Goal: Task Accomplishment & Management: Manage account settings

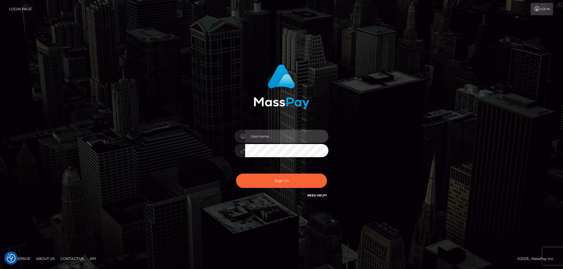
type input "[PERSON_NAME].Cirnat"
click at [327, 169] on div at bounding box center [274, 190] width 120 height 67
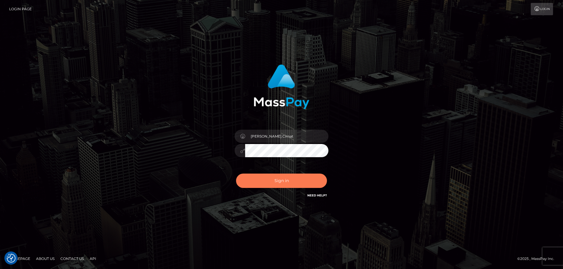
click at [265, 185] on button "Sign in" at bounding box center [281, 181] width 91 height 14
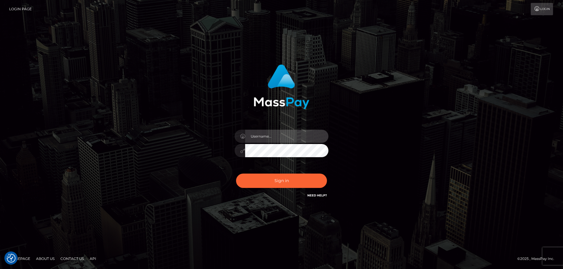
type input "[PERSON_NAME].Cirnat"
click at [325, 170] on div at bounding box center [274, 190] width 120 height 67
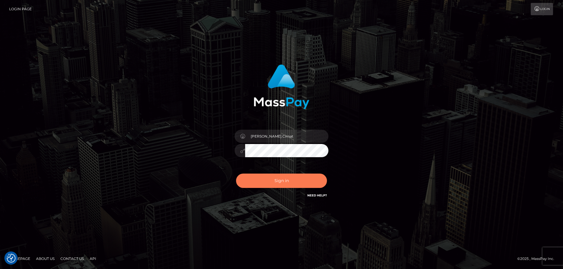
click at [286, 183] on button "Sign in" at bounding box center [281, 181] width 91 height 14
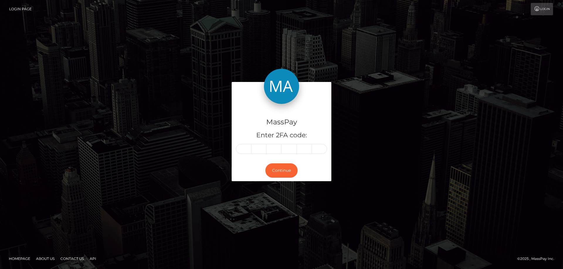
click at [249, 146] on input "text" at bounding box center [243, 149] width 15 height 10
type input "7"
type input "9"
type input "8"
type input "4"
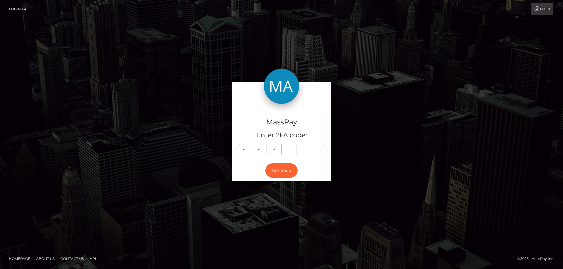
type input "5"
type input "4"
type input "7"
type input "4"
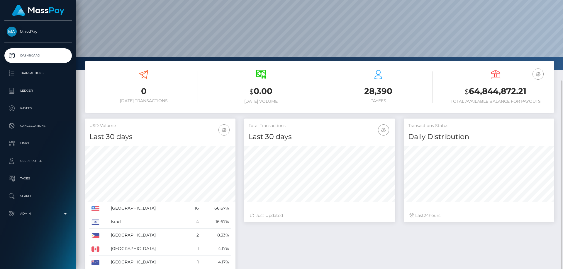
scroll to position [100, 0]
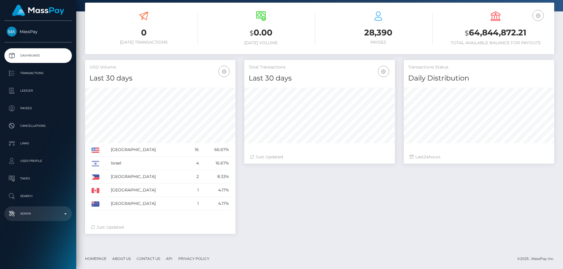
click at [44, 213] on p "Admin" at bounding box center [38, 214] width 63 height 9
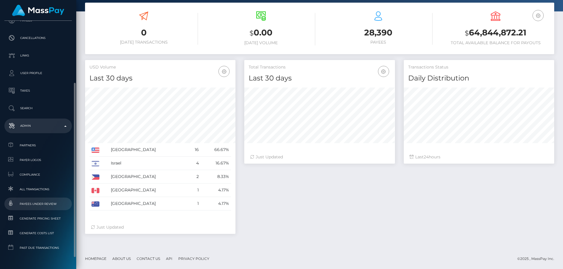
click at [50, 205] on span "Payees under Review" at bounding box center [38, 204] width 63 height 7
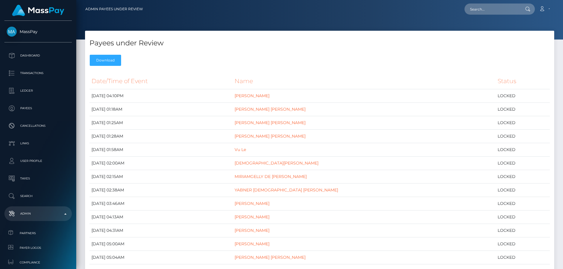
click at [350, 54] on div "Payees under Review Download" at bounding box center [319, 50] width 469 height 38
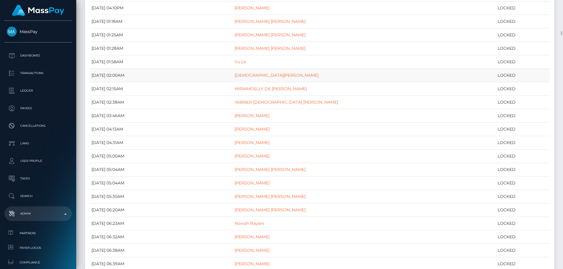
scroll to position [117, 0]
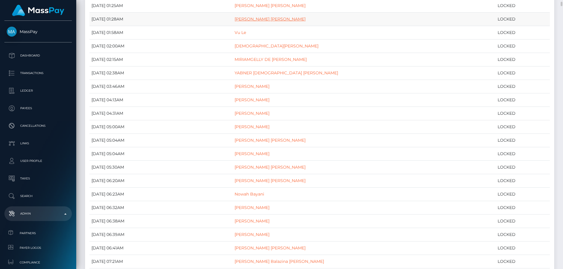
drag, startPoint x: 269, startPoint y: 16, endPoint x: 264, endPoint y: 20, distance: 6.8
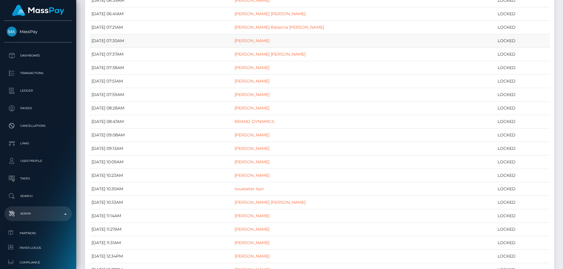
scroll to position [323, 0]
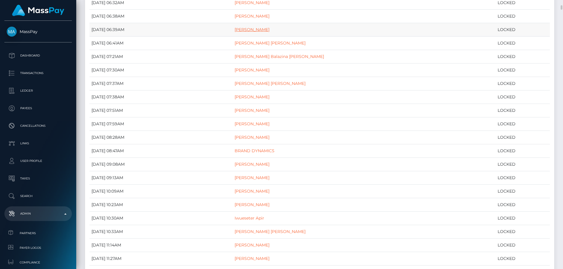
drag, startPoint x: 260, startPoint y: 27, endPoint x: 251, endPoint y: 31, distance: 9.4
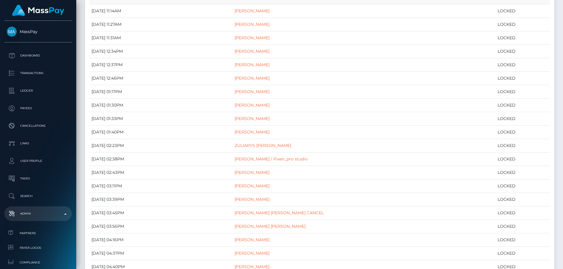
scroll to position [528, 0]
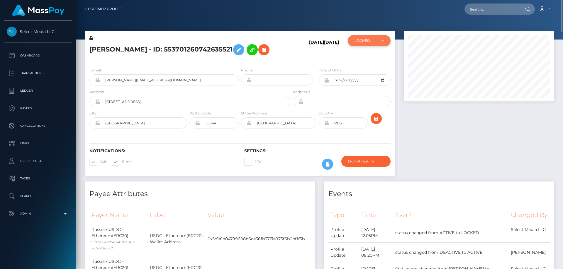
click at [367, 43] on div "LOCKED" at bounding box center [365, 40] width 23 height 5
click at [367, 54] on span "ACTIVE" at bounding box center [361, 56] width 13 height 5
select select "ACTIVE"
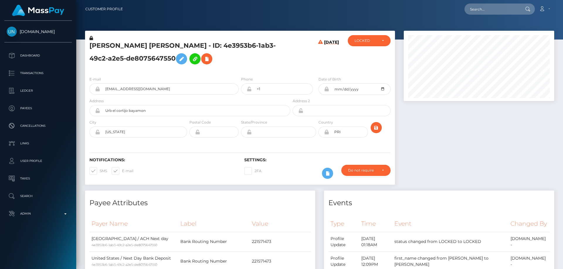
scroll to position [70, 151]
drag, startPoint x: 198, startPoint y: 45, endPoint x: 88, endPoint y: 43, distance: 109.7
click at [88, 43] on div "TANIA ONARIS ALVARADO SOTO - ID: 4e3953b6-1ab3-49c2-a2e5-de8075647550" at bounding box center [188, 53] width 206 height 37
copy h5 "TANIA ONARIS ALVARADO SOTO"
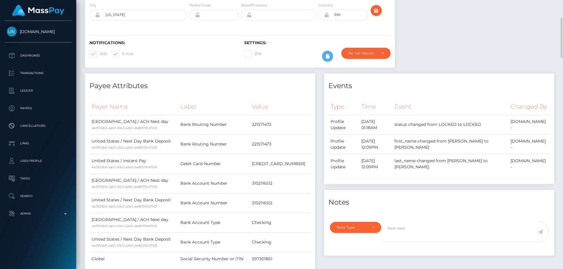
scroll to position [176, 0]
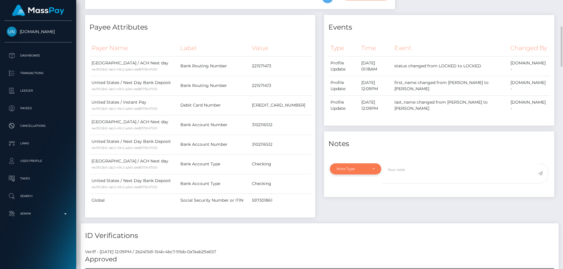
click at [349, 172] on div "Note Type" at bounding box center [352, 169] width 31 height 5
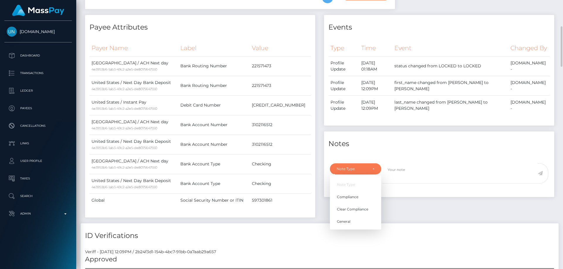
scroll to position [70, 151]
click at [371, 215] on link "Clear Compliance" at bounding box center [355, 209] width 51 height 11
select select "CLEAR_COMPLIANCE"
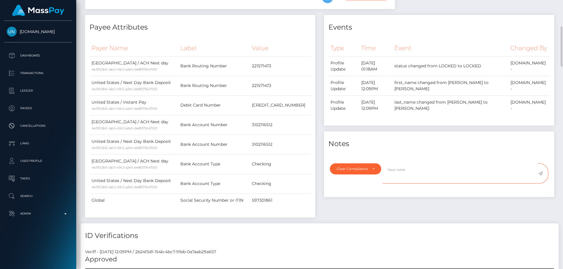
paste textarea "Transaction made according with the area of residence. NBCOU flag cleared."
type textarea "Transaction made according with the area of residence. NBCOU flag cleared."
click at [540, 176] on icon at bounding box center [540, 173] width 5 height 5
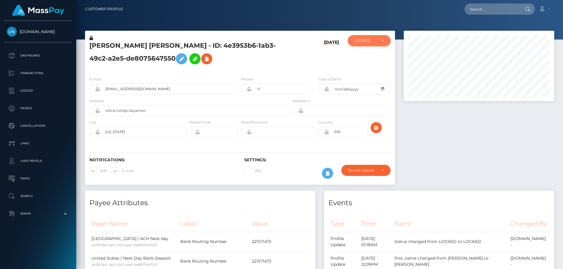
click at [365, 42] on div "LOCKED" at bounding box center [365, 40] width 23 height 5
click at [365, 58] on span "ACTIVE" at bounding box center [361, 56] width 13 height 5
select select "ACTIVE"
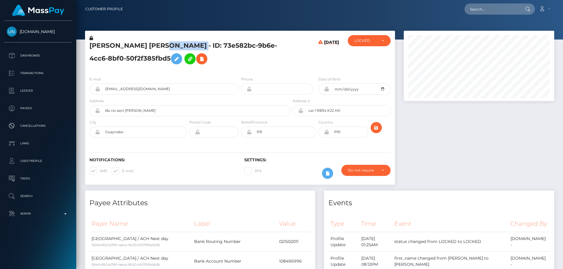
scroll to position [70, 151]
drag, startPoint x: 229, startPoint y: 45, endPoint x: 89, endPoint y: 47, distance: 139.6
click at [89, 47] on div "[PERSON_NAME] [PERSON_NAME] - ID: 73e582bc-9b6e-4cc6-8bf0-50f2f385fbd5" at bounding box center [188, 53] width 206 height 37
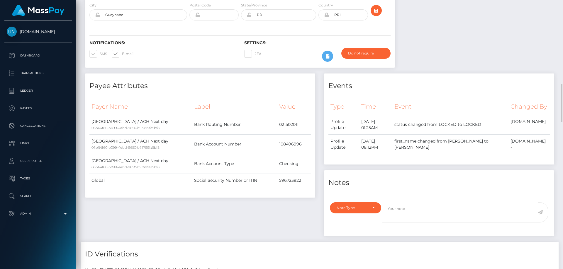
scroll to position [205, 0]
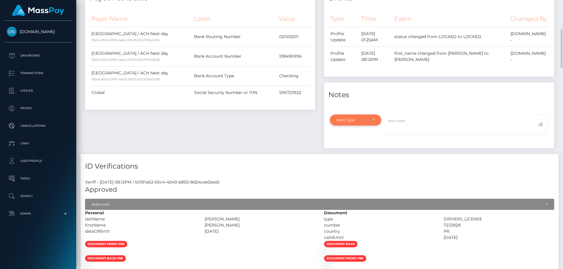
click at [364, 126] on div "Note Type" at bounding box center [355, 120] width 51 height 11
drag, startPoint x: 360, startPoint y: 170, endPoint x: 376, endPoint y: 158, distance: 19.9
click at [361, 163] on span "Clear Compliance" at bounding box center [352, 160] width 31 height 5
select select "CLEAR_COMPLIANCE"
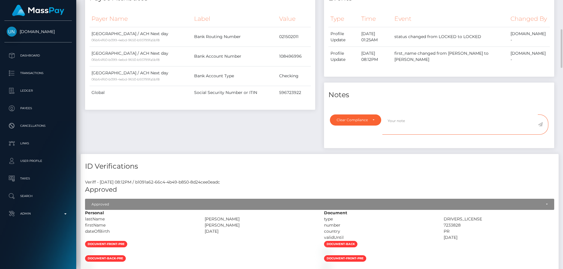
paste textarea "Transaction made according with the area of residence. NBCOU flag cleared."
type textarea "Transaction made according with the area of residence. NBCOU flag cleared."
click at [541, 127] on icon at bounding box center [540, 124] width 5 height 5
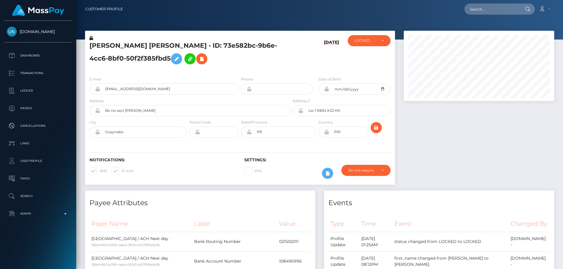
scroll to position [293132, 293052]
click at [369, 46] on div "LOCKED" at bounding box center [369, 40] width 43 height 11
click at [371, 54] on link "ACTIVE" at bounding box center [369, 56] width 43 height 11
select select "ACTIVE"
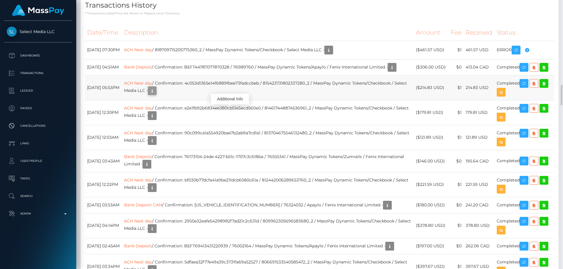
scroll to position [70, 151]
click at [156, 95] on icon "button" at bounding box center [152, 90] width 7 height 7
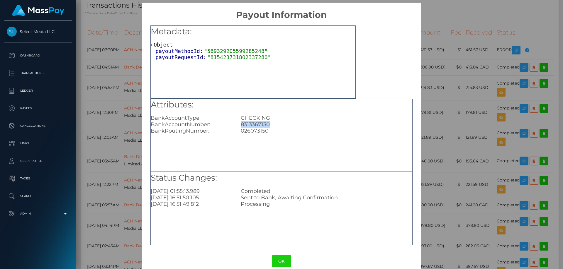
drag, startPoint x: 264, startPoint y: 123, endPoint x: 231, endPoint y: 124, distance: 32.6
click at [231, 124] on div "BankAccountNumber: 8313367130" at bounding box center [281, 124] width 270 height 6
copy div "8313367130"
click at [464, 138] on div "× Payout Information Metadata: Object payoutMethodId: "569329205599285248" payo…" at bounding box center [281, 134] width 563 height 269
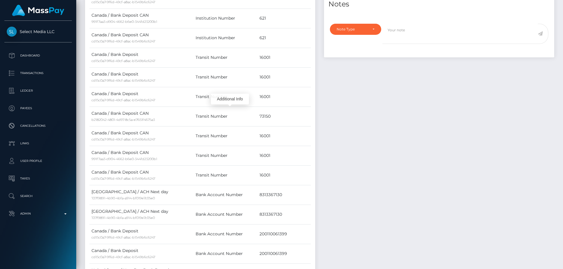
scroll to position [352, 0]
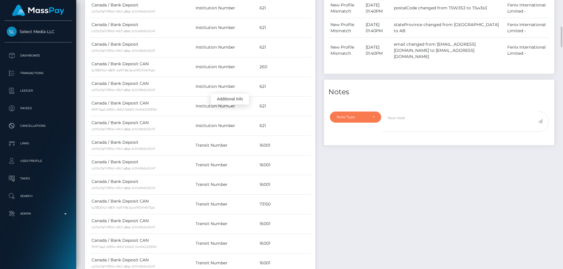
click at [347, 121] on div "Note Type" at bounding box center [355, 117] width 51 height 11
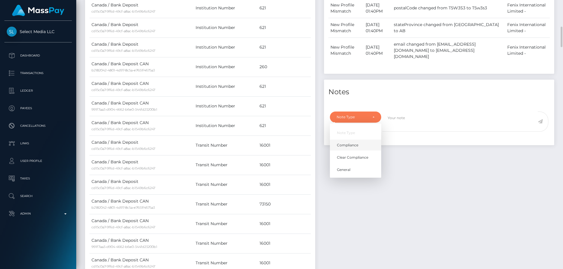
drag, startPoint x: 345, startPoint y: 150, endPoint x: 380, endPoint y: 145, distance: 35.2
click at [345, 148] on span "Compliance" at bounding box center [347, 145] width 21 height 5
select select "COMPLIANCE"
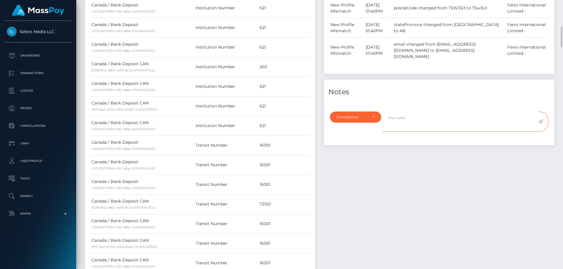
click at [410, 130] on textarea at bounding box center [459, 122] width 155 height 20
paste textarea "8313367130"
click at [449, 118] on textarea "Bank statement for the account: 8313367130" at bounding box center [459, 122] width 155 height 20
click at [486, 118] on textarea "Bank statement for the account: 8313367130" at bounding box center [459, 122] width 155 height 20
type textarea "Bank statement for the account: 8313367130 required."
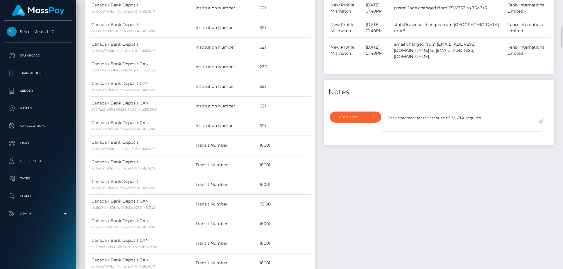
click at [539, 123] on icon at bounding box center [540, 121] width 5 height 5
click at [491, 195] on div "Events Type Time Event Changed By" at bounding box center [439, 251] width 239 height 824
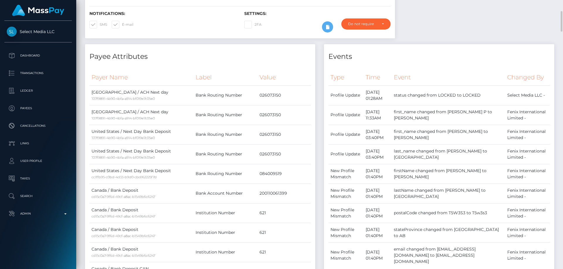
scroll to position [29, 0]
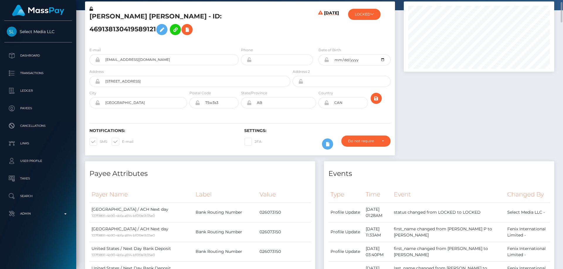
click at [118, 19] on h5 "[PERSON_NAME] [PERSON_NAME] - ID: 469138130419589121" at bounding box center [188, 25] width 198 height 26
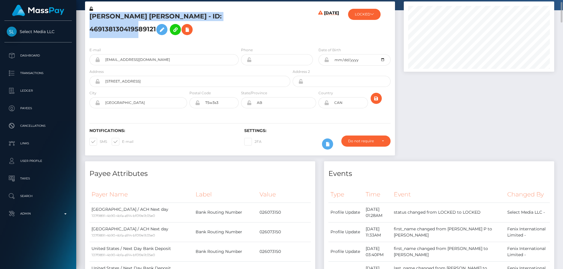
click at [118, 19] on h5 "[PERSON_NAME] [PERSON_NAME] - ID: 469138130419589121" at bounding box center [188, 25] width 198 height 26
copy h5 "[PERSON_NAME] [PERSON_NAME] - ID: 469138130419589121"
click at [373, 15] on icon at bounding box center [372, 14] width 4 height 4
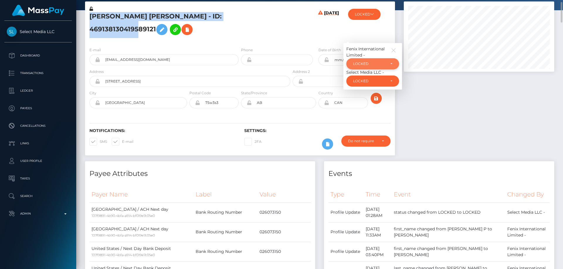
click at [374, 66] on div "LOCKED" at bounding box center [369, 64] width 33 height 5
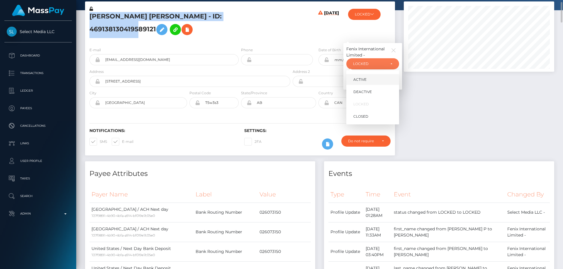
scroll to position [70, 151]
click at [375, 97] on link "DEACTIVE" at bounding box center [372, 91] width 53 height 11
select select "DEACTIVE"
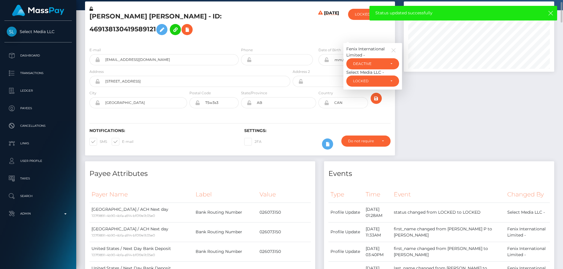
click at [372, 76] on div "Select Media LLC -" at bounding box center [372, 72] width 53 height 6
click at [372, 84] on div "LOCKED" at bounding box center [369, 81] width 33 height 5
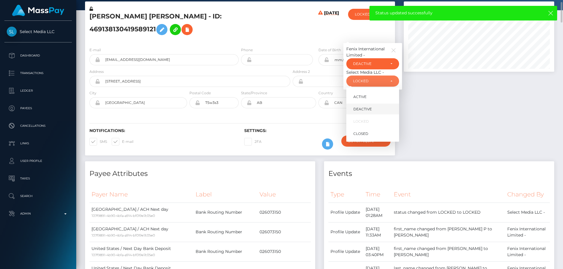
click at [371, 112] on span "DEACTIVE" at bounding box center [362, 109] width 18 height 5
select select "DEACTIVE"
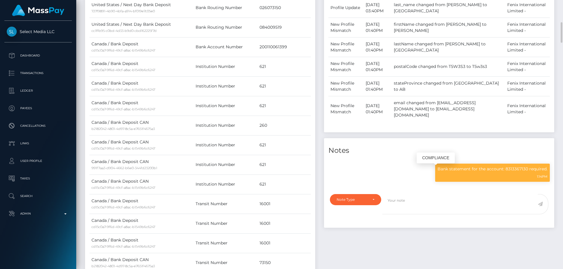
click at [488, 172] on p "Bank statement for the account: 8313367130 required." at bounding box center [492, 169] width 110 height 6
copy div "Bank statement for the account: 8313367130 required."
drag, startPoint x: 385, startPoint y: 250, endPoint x: 328, endPoint y: 172, distance: 96.8
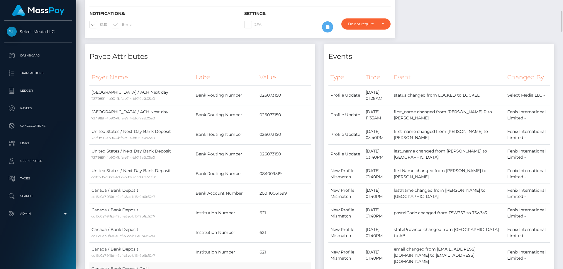
scroll to position [0, 0]
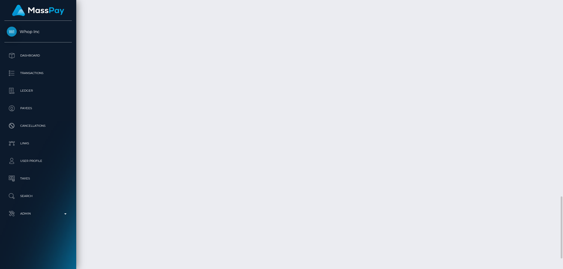
scroll to position [895, 0]
drag, startPoint x: 562, startPoint y: 219, endPoint x: 563, endPoint y: 20, distance: 199.4
click at [563, 20] on div at bounding box center [561, 134] width 4 height 269
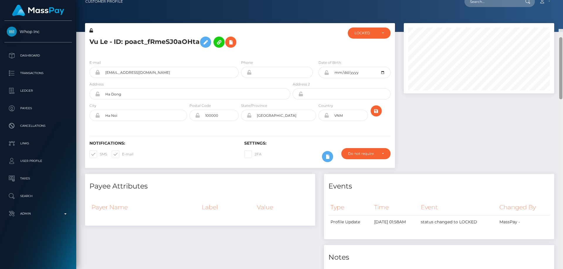
scroll to position [0, 0]
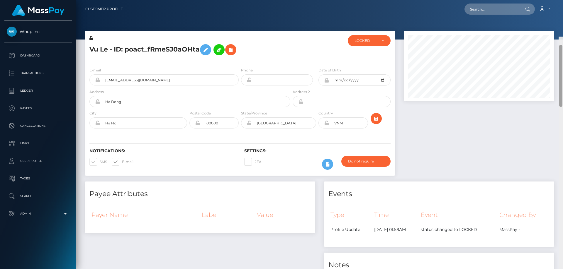
drag, startPoint x: 559, startPoint y: 239, endPoint x: 563, endPoint y: 16, distance: 223.2
click at [563, 16] on div "Customer Profile Loading... Loading..." at bounding box center [319, 134] width 487 height 269
click at [359, 43] on div "LOCKED" at bounding box center [365, 40] width 23 height 5
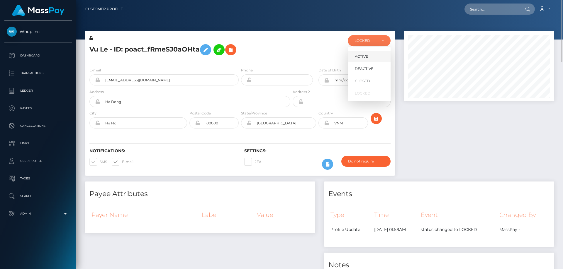
scroll to position [70, 151]
click at [361, 67] on span "DEACTIVE" at bounding box center [364, 68] width 18 height 5
select select "DEACTIVE"
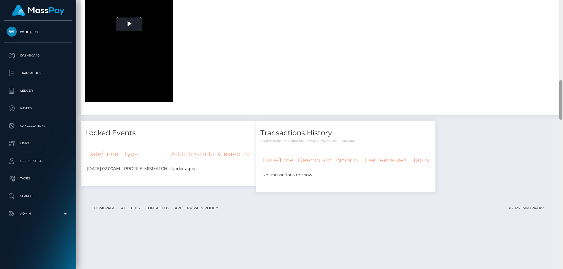
scroll to position [35, 0]
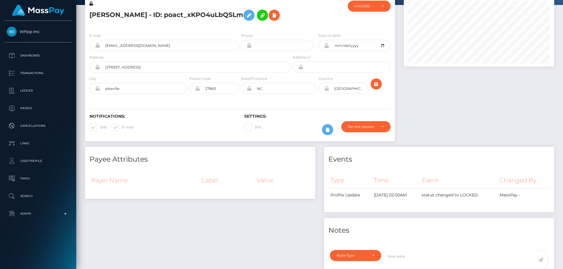
drag, startPoint x: 562, startPoint y: 34, endPoint x: 563, endPoint y: 11, distance: 22.9
click at [563, 11] on div "Customer Profile Loading... Loading..." at bounding box center [319, 134] width 487 height 269
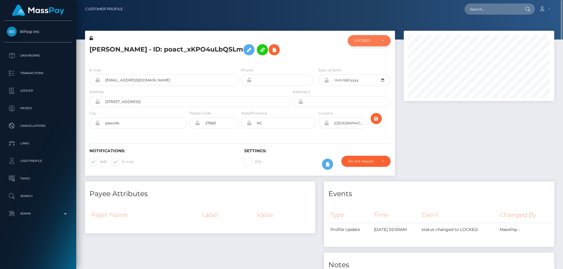
click at [355, 37] on div "LOCKED" at bounding box center [369, 40] width 43 height 11
click at [364, 67] on span "DEACTIVE" at bounding box center [364, 68] width 18 height 5
select select "DEACTIVE"
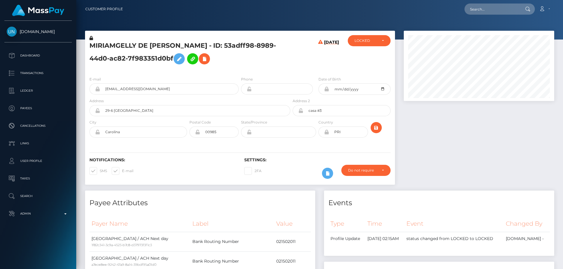
scroll to position [70, 151]
drag, startPoint x: 206, startPoint y: 46, endPoint x: 92, endPoint y: 43, distance: 113.8
click at [92, 43] on h5 "MIRIAMGELLY DE GRACIA SANTOS - ID: 53adff98-8989-44d0-ac82-7f983351d0bf" at bounding box center [188, 54] width 198 height 26
copy h5 "MIRIAMGELLY DE GRACIA SANTOS"
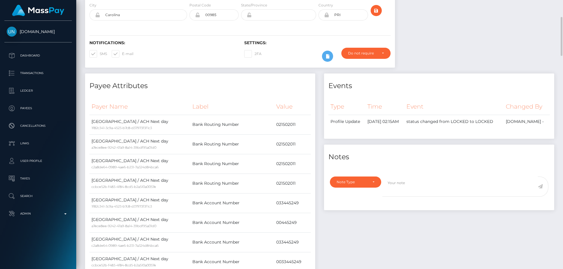
scroll to position [205, 0]
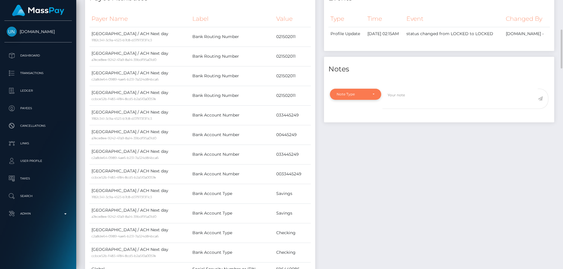
click at [359, 100] on div "Note Type" at bounding box center [355, 94] width 51 height 11
click at [364, 138] on span "Clear Compliance" at bounding box center [352, 134] width 31 height 5
select select "CLEAR_COMPLIANCE"
paste textarea "Transaction made according with the area of residence. NBCOU flag cleared."
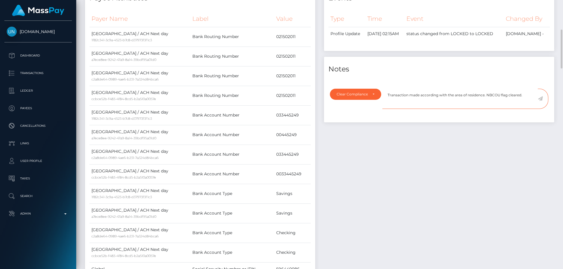
type textarea "Transaction made according with the area of residence. NBCOU flag cleared."
click at [540, 101] on icon at bounding box center [540, 98] width 5 height 5
click at [461, 157] on div "Events Type Time Event Changed By" at bounding box center [439, 159] width 239 height 347
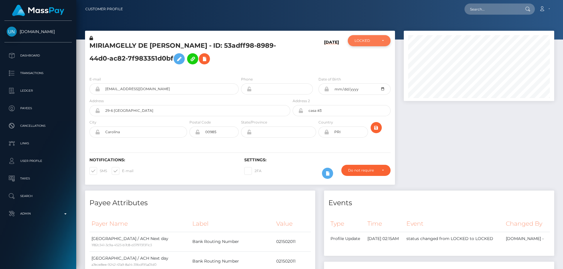
scroll to position [293132, 293052]
click at [360, 45] on div "LOCKED" at bounding box center [369, 40] width 43 height 11
click at [360, 58] on span "ACTIVE" at bounding box center [361, 56] width 13 height 5
select select "ACTIVE"
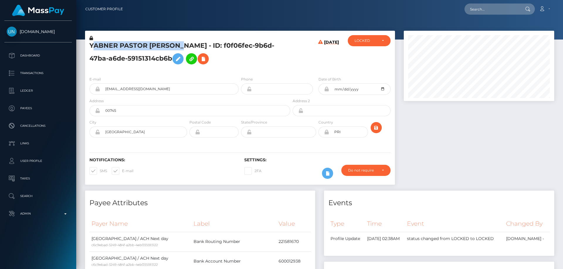
scroll to position [70, 151]
click at [91, 44] on h5 "YABNER PASTOR [PERSON_NAME] - ID: f0f06fec-9b6d-47ba-a6de-59151314cb6b" at bounding box center [188, 54] width 198 height 26
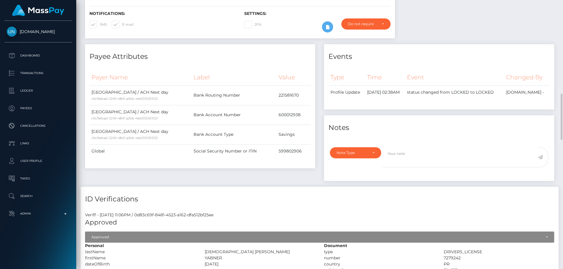
scroll to position [235, 0]
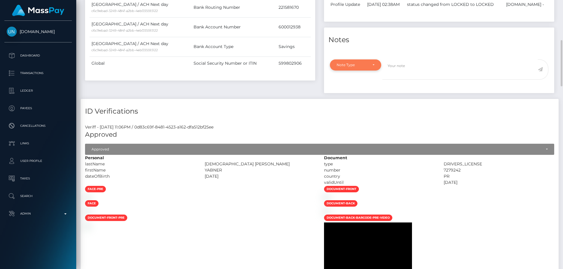
click at [369, 71] on div "Note Type" at bounding box center [355, 65] width 51 height 11
click at [371, 111] on link "Clear Compliance" at bounding box center [355, 105] width 51 height 11
select select "CLEAR_COMPLIANCE"
paste textarea "Transaction made according with the area of residence. NBCOU flag cleared."
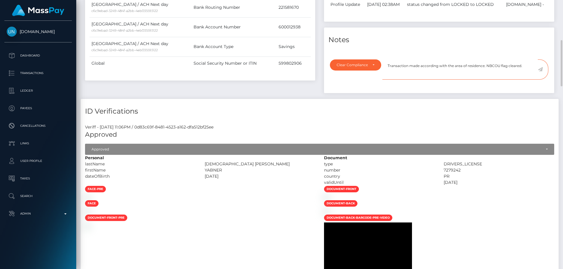
type textarea "Transaction made according with the area of residence. NBCOU flag cleared."
click at [541, 72] on icon at bounding box center [540, 69] width 5 height 5
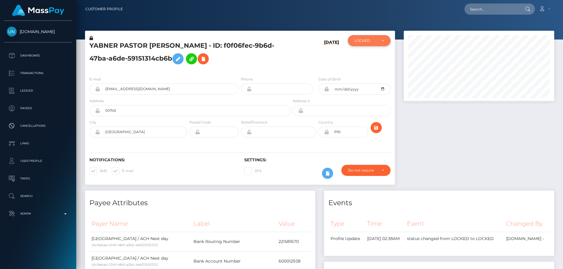
scroll to position [293132, 293052]
click at [376, 44] on div "LOCKED" at bounding box center [369, 40] width 43 height 11
click at [371, 58] on link "ACTIVE" at bounding box center [369, 56] width 43 height 11
select select "ACTIVE"
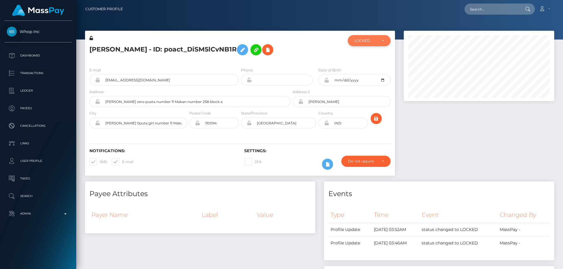
scroll to position [293132, 293052]
click at [369, 40] on div "LOCKED" at bounding box center [365, 40] width 23 height 5
click at [375, 69] on link "DEACTIVE" at bounding box center [369, 68] width 43 height 11
select select "DEACTIVE"
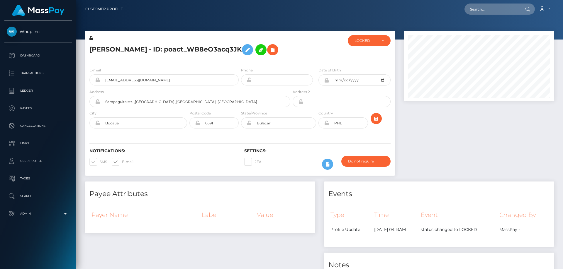
scroll to position [70, 151]
click at [362, 38] on div "LOCKED" at bounding box center [365, 40] width 23 height 5
click at [376, 67] on link "DEACTIVE" at bounding box center [369, 68] width 43 height 11
select select "DEACTIVE"
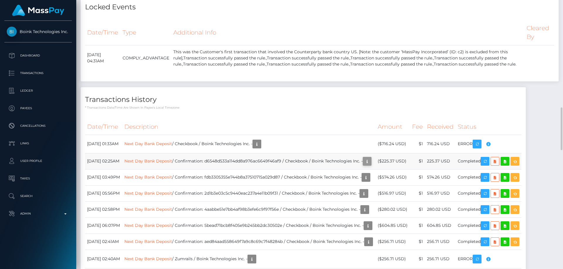
scroll to position [70, 151]
click at [371, 161] on icon "button" at bounding box center [367, 161] width 7 height 7
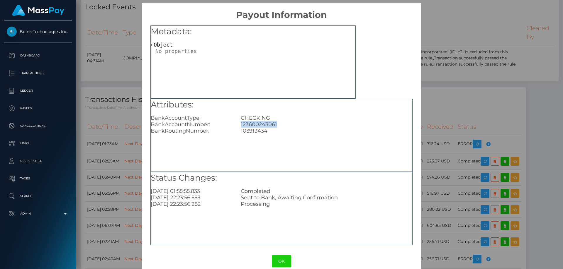
drag, startPoint x: 278, startPoint y: 123, endPoint x: 236, endPoint y: 123, distance: 41.6
click at [236, 123] on div "123600243061" at bounding box center [326, 124] width 180 height 6
copy div "123600243061"
click at [491, 112] on div "× Payout Information Metadata: Object Attributes: BankAccountType: CHECKING Ban…" at bounding box center [281, 134] width 563 height 269
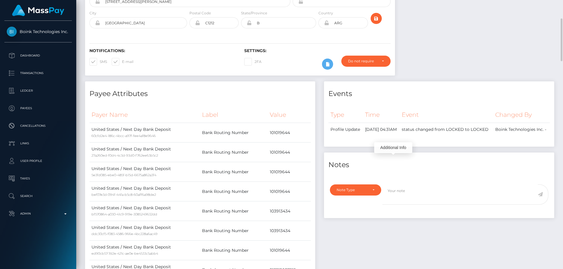
scroll to position [176, 0]
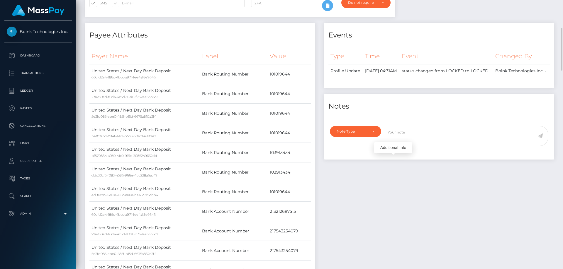
click at [367, 123] on div "Note Type Compliance Clear Compliance General Note Type" at bounding box center [439, 141] width 230 height 37
click at [359, 129] on div "Note Type" at bounding box center [352, 131] width 31 height 5
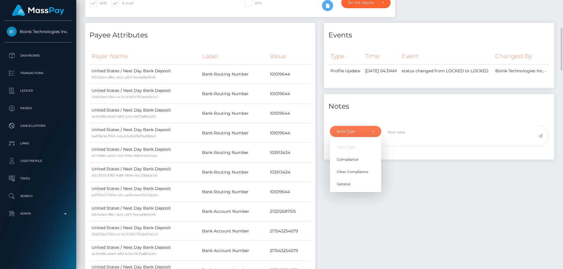
scroll to position [70, 151]
click at [364, 156] on link "Compliance" at bounding box center [355, 159] width 51 height 11
select select "COMPLIANCE"
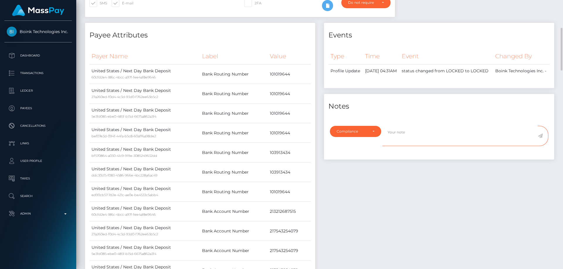
click at [408, 136] on textarea at bounding box center [459, 136] width 155 height 20
paste textarea "123600243061"
type textarea "Bank statement for the account: 123600243061 required."
click at [539, 134] on icon at bounding box center [540, 136] width 5 height 5
drag, startPoint x: 432, startPoint y: 172, endPoint x: 418, endPoint y: 185, distance: 19.9
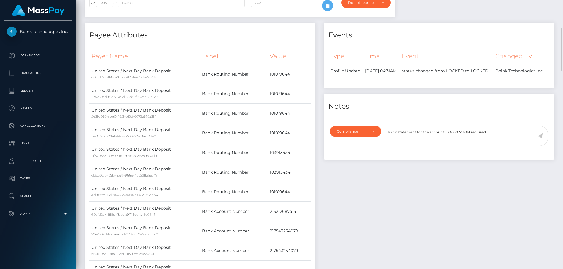
click at [432, 172] on div "Events Type Time Event Changed By" at bounding box center [439, 258] width 239 height 470
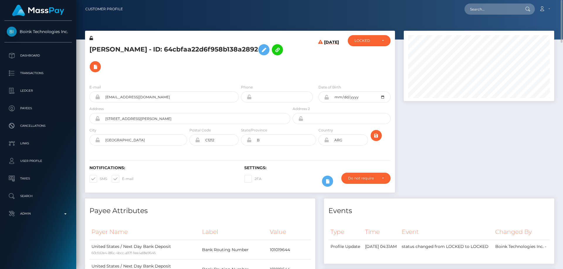
scroll to position [70, 151]
click at [120, 62] on h5 "MARTINA AIXA REQUEJO LANFRANCHI - ID: 64cbfaa22d6f958b138a2892" at bounding box center [188, 58] width 198 height 34
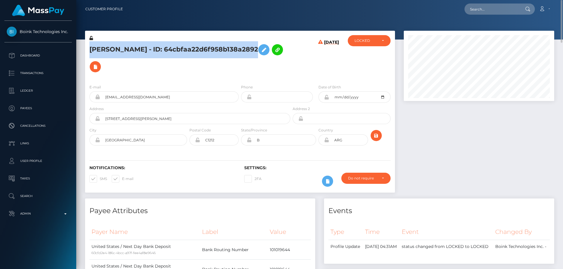
click at [120, 62] on h5 "MARTINA AIXA REQUEJO LANFRANCHI - ID: 64cbfaa22d6f958b138a2892" at bounding box center [188, 58] width 198 height 34
copy h5 "MARTINA AIXA REQUEJO LANFRANCHI - ID: 64cbfaa22d6f958b138a2892"
click at [361, 42] on div "LOCKED" at bounding box center [365, 40] width 23 height 5
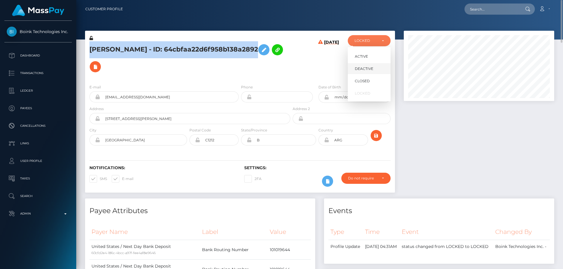
click at [368, 68] on span "DEACTIVE" at bounding box center [364, 68] width 18 height 5
select select "DEACTIVE"
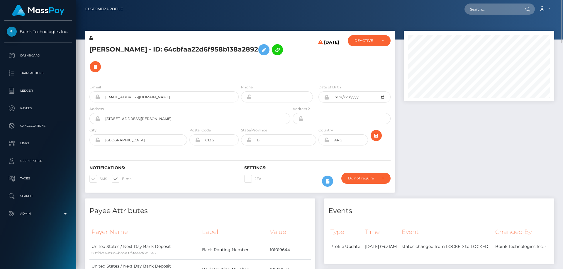
click at [478, 142] on div at bounding box center [478, 115] width 159 height 168
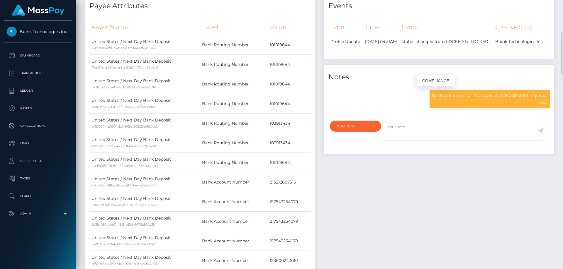
click at [444, 95] on p "Bank statement for the account: 123600243061 required." at bounding box center [490, 96] width 116 height 6
copy div "Bank statement for the account: 123600243061 required."
drag, startPoint x: 414, startPoint y: 204, endPoint x: 412, endPoint y: 202, distance: 3.2
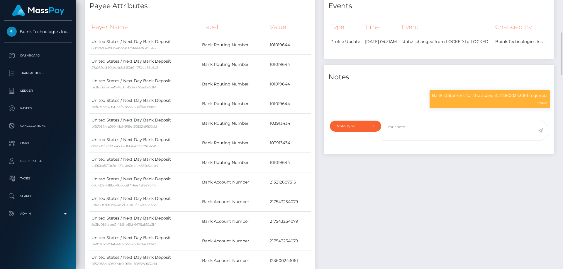
click at [413, 204] on div "Events Type Time Event Changed By" at bounding box center [439, 229] width 239 height 470
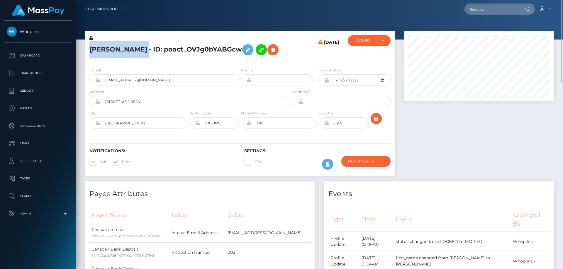
drag, startPoint x: 132, startPoint y: 49, endPoint x: 86, endPoint y: 46, distance: 46.1
click at [86, 46] on div "[PERSON_NAME] - ID: poact_OVJg0bYABGcw" at bounding box center [188, 49] width 206 height 28
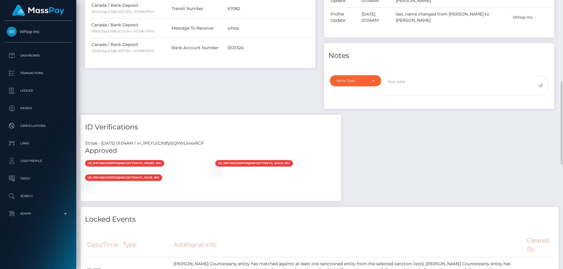
scroll to position [352, 0]
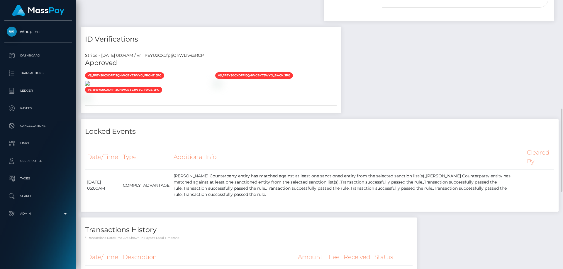
click at [90, 86] on img at bounding box center [87, 83] width 5 height 5
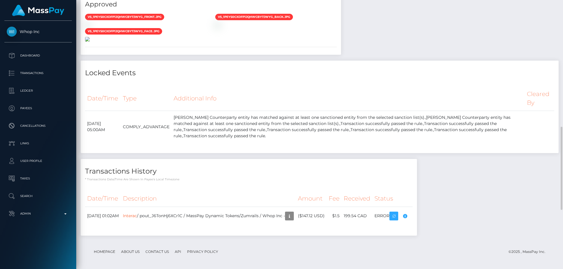
scroll to position [323, 0]
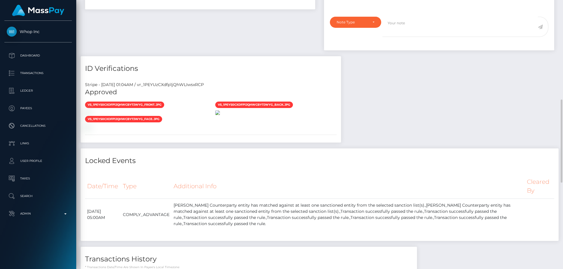
click at [220, 115] on img at bounding box center [217, 113] width 5 height 5
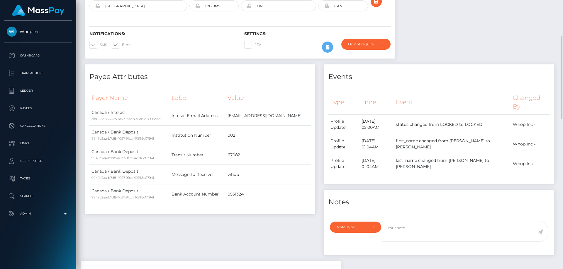
scroll to position [176, 0]
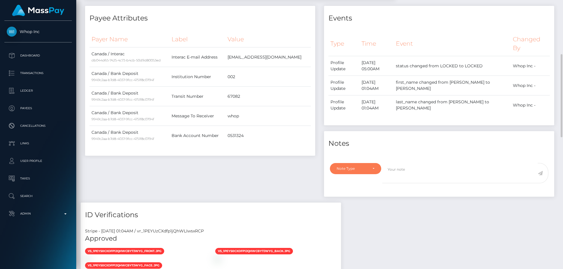
drag, startPoint x: 370, startPoint y: 169, endPoint x: 349, endPoint y: 175, distance: 21.8
click at [370, 170] on div "Note Type" at bounding box center [356, 169] width 38 height 5
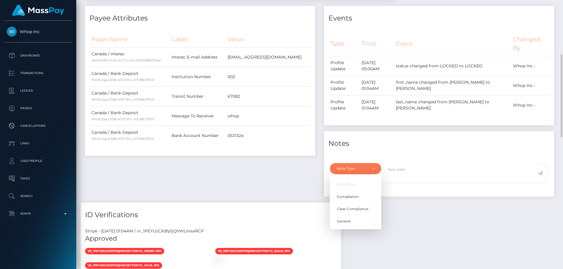
scroll to position [70, 151]
click at [363, 207] on span "Clear Compliance" at bounding box center [352, 209] width 31 height 5
select select "CLEAR_COMPLIANCE"
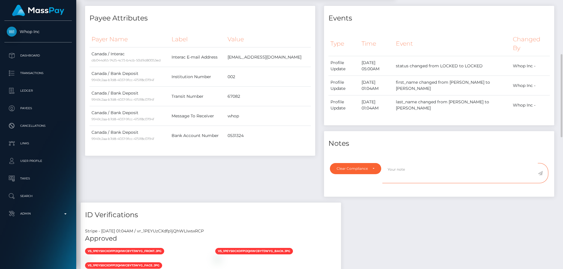
drag, startPoint x: 399, startPoint y: 162, endPoint x: 405, endPoint y: 174, distance: 12.3
paste textarea "The hit refers to a person resident in a different country ( Pakistan )."
click at [515, 171] on textarea "The hit refers to a person resident in a different country ( Pakistan )." at bounding box center [459, 173] width 155 height 20
click at [503, 170] on textarea "The hit refers to a person resident in a different country ( Pakistan )." at bounding box center [459, 173] width 155 height 20
click at [517, 172] on textarea "The hit refers to a person resident in a different country ( Pakistan area )." at bounding box center [459, 173] width 155 height 20
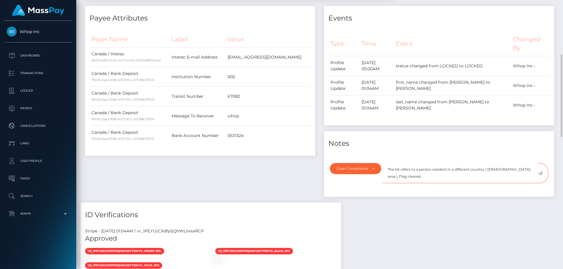
type textarea "The hit refers to a person resident in a different country ( Pakistan area ). F…"
click at [539, 173] on icon at bounding box center [540, 173] width 5 height 5
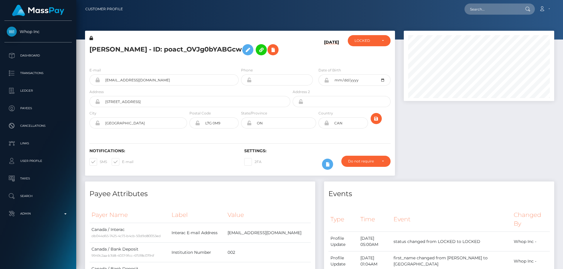
scroll to position [70, 151]
click at [359, 43] on div "LOCKED" at bounding box center [365, 40] width 23 height 5
click at [364, 59] on link "ACTIVE" at bounding box center [369, 56] width 43 height 11
select select "ACTIVE"
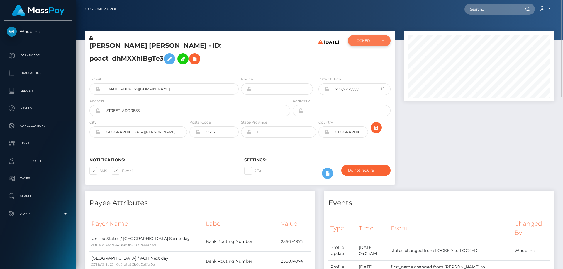
click at [378, 41] on div "LOCKED" at bounding box center [368, 40] width 29 height 5
click at [217, 41] on h5 "[PERSON_NAME] [PERSON_NAME] - ID: poact_dhMXXhlBgTe3" at bounding box center [188, 54] width 198 height 26
click at [210, 48] on h5 "[PERSON_NAME] [PERSON_NAME] - ID: poact_dhMXXhlBgTe3" at bounding box center [188, 54] width 198 height 26
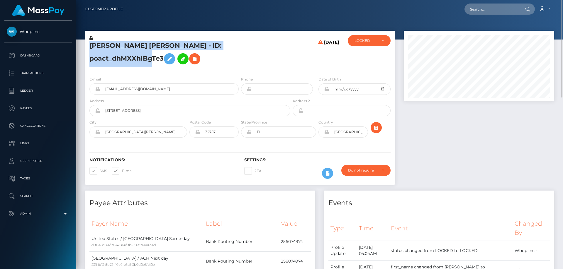
click at [210, 48] on h5 "[PERSON_NAME] [PERSON_NAME] - ID: poact_dhMXXhlBgTe3" at bounding box center [188, 54] width 198 height 26
copy h5 "[PERSON_NAME] [PERSON_NAME] - ID: poact_dhMXXhlBgTe3"
click at [379, 36] on div "LOCKED" at bounding box center [369, 40] width 43 height 11
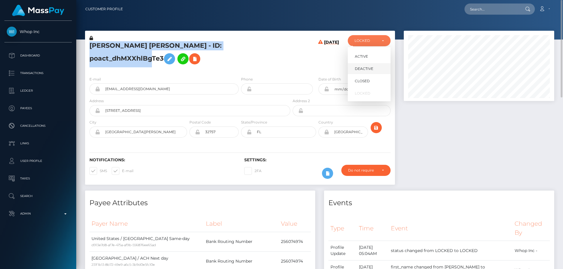
click at [374, 66] on link "DEACTIVE" at bounding box center [369, 68] width 43 height 11
select select "DEACTIVE"
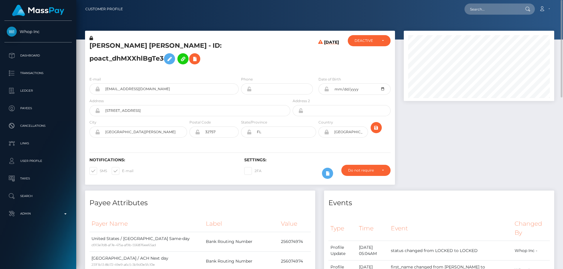
click at [504, 141] on div at bounding box center [478, 111] width 159 height 160
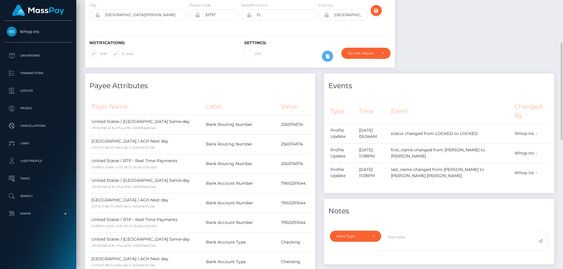
scroll to position [176, 0]
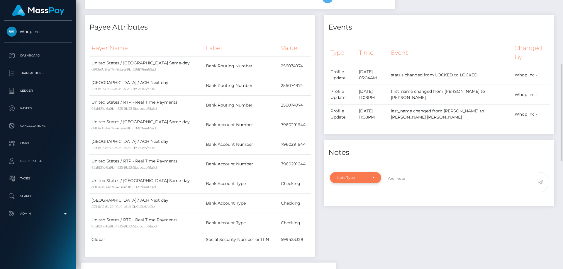
drag, startPoint x: 362, startPoint y: 179, endPoint x: 357, endPoint y: 184, distance: 6.8
click at [362, 179] on div "Note Type" at bounding box center [352, 178] width 31 height 5
drag, startPoint x: 363, startPoint y: 204, endPoint x: 383, endPoint y: 191, distance: 24.6
click at [363, 204] on link "Compliance" at bounding box center [355, 206] width 51 height 11
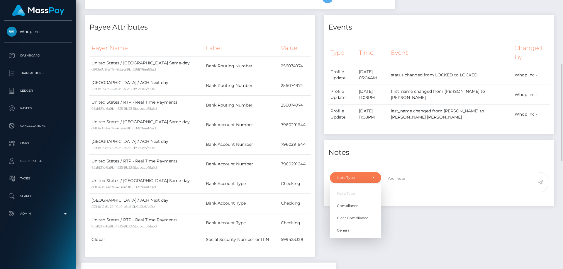
select select "COMPLIANCE"
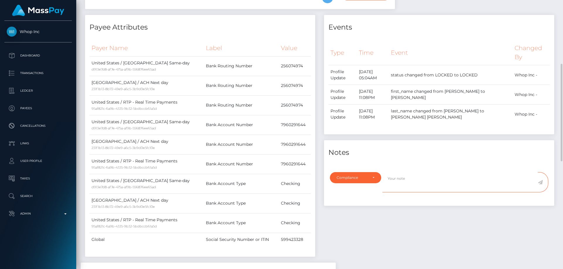
paste textarea "PEDRO LUIS DUMONT LOPEZ - ID: poact_dhMXXhlBgTe3"
type textarea "PEDRO LUIS DUMONT LOPEZ - ID: poact_dhMXXhlBgTe3"
drag, startPoint x: 426, startPoint y: 178, endPoint x: 386, endPoint y: 203, distance: 48.2
click at [379, 187] on div "Note Type Compliance Clear Compliance General Compliance Note Type Compliance C…" at bounding box center [438, 185] width 227 height 27
type textarea "ID required."
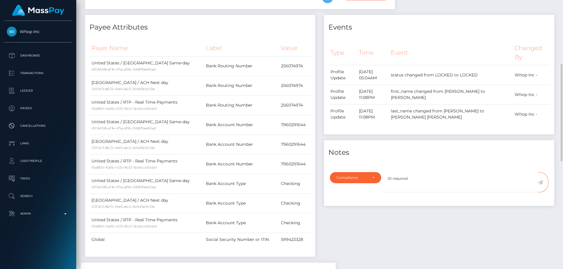
click at [540, 182] on icon at bounding box center [540, 182] width 5 height 5
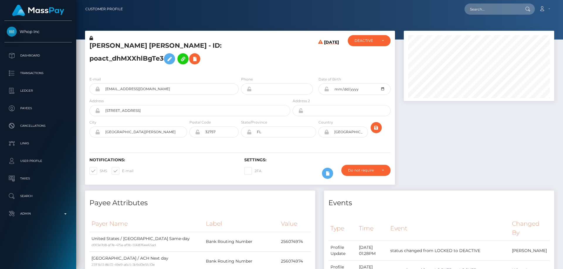
scroll to position [70, 151]
click at [371, 172] on div "Do not require" at bounding box center [362, 170] width 29 height 5
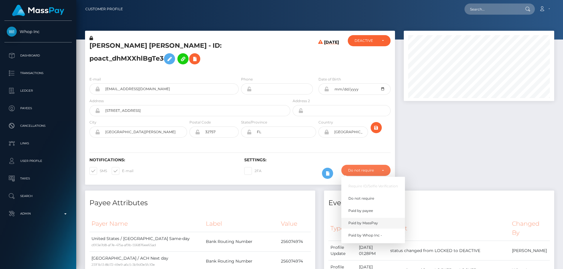
click at [375, 225] on span "Paid by MassPay" at bounding box center [363, 223] width 30 height 5
select select "2"
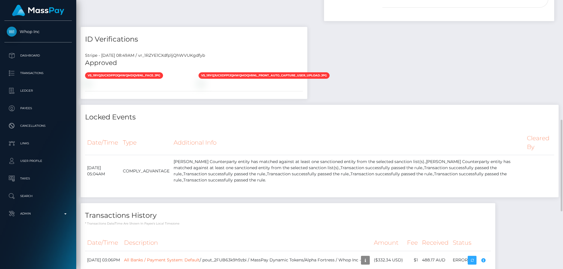
scroll to position [323, 0]
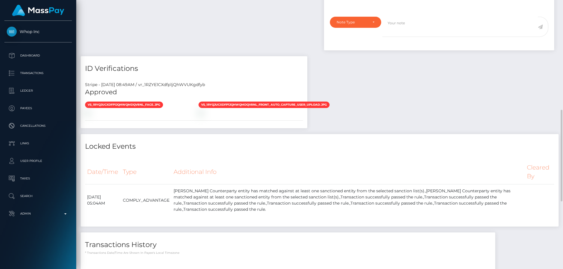
click at [227, 116] on div "vs_1RYqjuCXdfp1jQhWQmDqV8Nl_front_auto_capture_user_upload.jpg" at bounding box center [250, 108] width 113 height 14
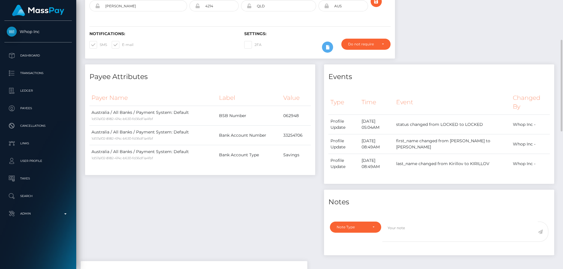
scroll to position [0, 0]
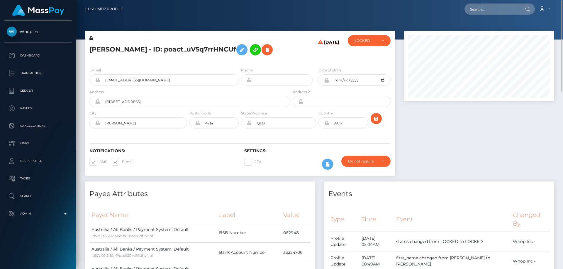
click at [116, 52] on h5 "[PERSON_NAME] - ID: poact_uV5q7rrHNCUf" at bounding box center [188, 49] width 198 height 17
copy h5 "[PERSON_NAME] - ID: poact_uV5q7rrHNCUf"
click at [367, 42] on div "LOCKED" at bounding box center [365, 40] width 23 height 5
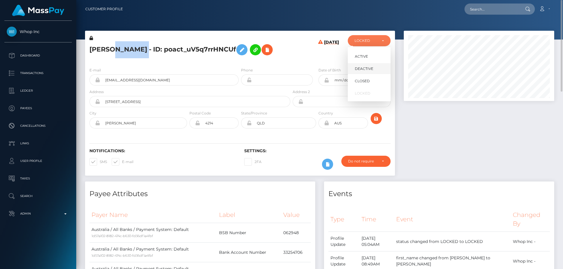
scroll to position [70, 151]
click at [368, 71] on span "DEACTIVE" at bounding box center [364, 68] width 18 height 5
select select "DEACTIVE"
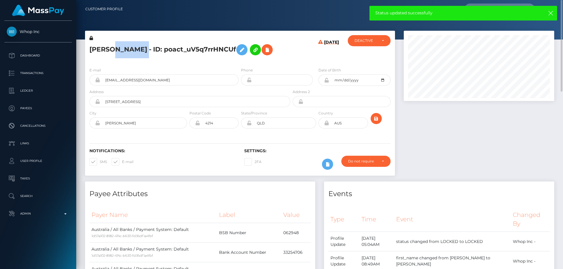
click at [470, 134] on div at bounding box center [478, 106] width 159 height 151
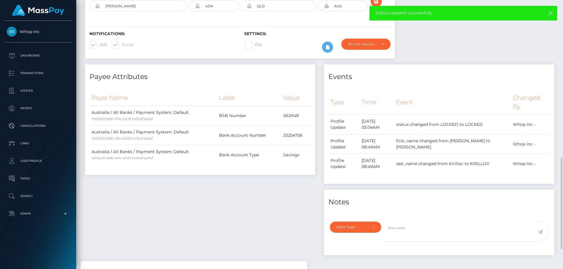
scroll to position [205, 0]
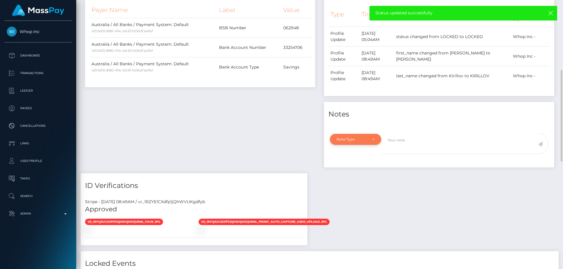
click at [344, 142] on div "Note Type" at bounding box center [355, 139] width 51 height 11
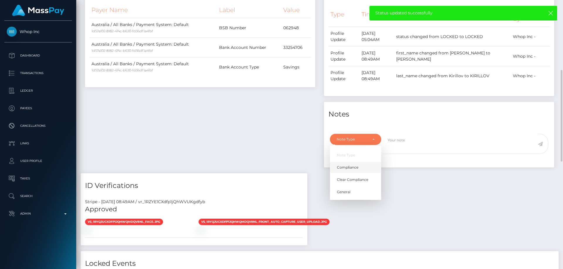
click at [353, 166] on span "Compliance" at bounding box center [347, 167] width 21 height 5
select select "COMPLIANCE"
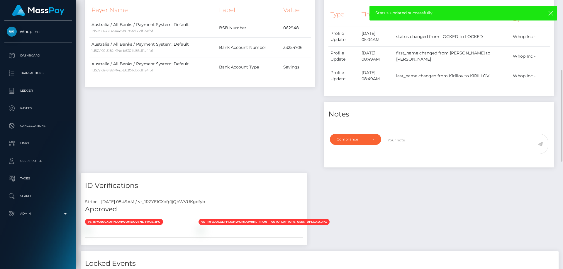
click at [425, 133] on div "Note Type Compliance Clear Compliance General Compliance Note Type Compliance C…" at bounding box center [439, 148] width 230 height 37
click at [421, 147] on textarea at bounding box center [459, 144] width 155 height 20
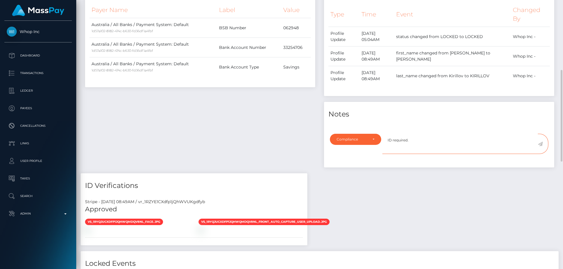
type textarea "ID required."
click at [541, 143] on icon at bounding box center [540, 144] width 5 height 5
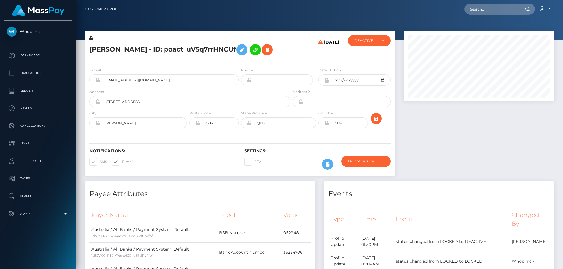
scroll to position [70, 151]
click at [362, 157] on div "Do not require" at bounding box center [365, 161] width 49 height 11
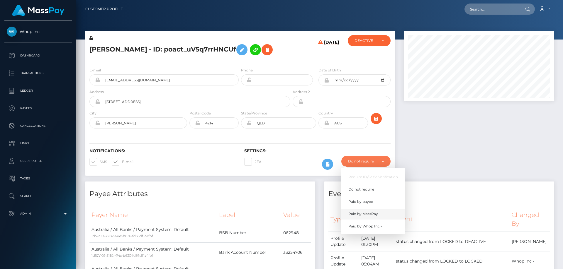
click at [373, 213] on span "Paid by MassPay" at bounding box center [363, 214] width 30 height 5
select select "2"
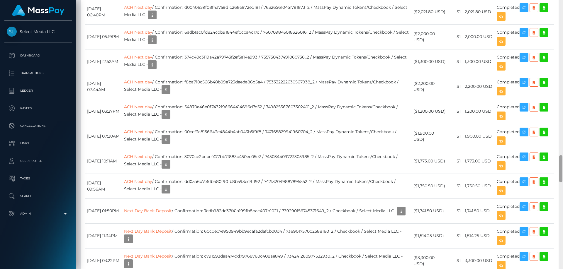
scroll to position [1794, 0]
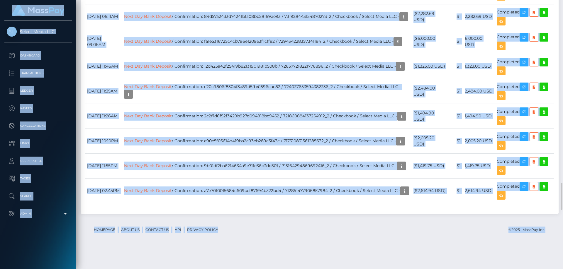
drag, startPoint x: 563, startPoint y: 172, endPoint x: 563, endPoint y: -13, distance: 184.4
click at [563, 0] on html "Select Media LLC Dashboard Transactions Ledger Payees Links Taxes" at bounding box center [281, 134] width 563 height 269
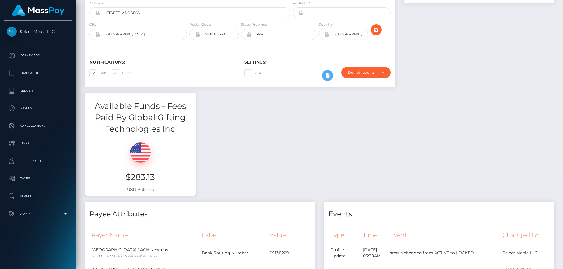
scroll to position [0, 0]
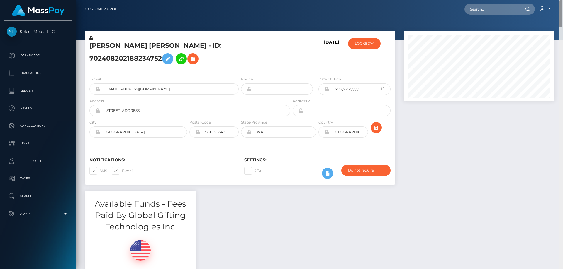
drag, startPoint x: 561, startPoint y: 203, endPoint x: 563, endPoint y: -12, distance: 215.2
click at [563, 0] on html "Select Media LLC Dashboard Transactions Ledger Payees Links Taxes" at bounding box center [281, 134] width 563 height 269
click at [376, 45] on button "LOCKED" at bounding box center [364, 43] width 33 height 11
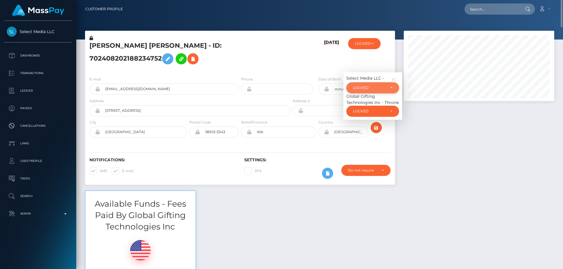
click at [369, 90] on div "LOCKED" at bounding box center [372, 87] width 53 height 11
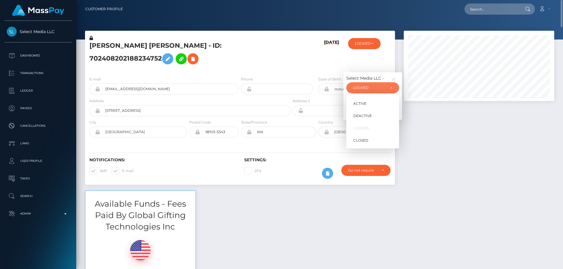
scroll to position [70, 151]
click at [376, 104] on link "ACTIVE" at bounding box center [372, 103] width 53 height 11
select select "ACTIVE"
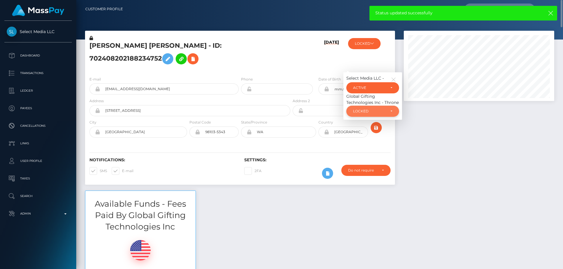
click at [377, 113] on div "LOCKED" at bounding box center [369, 111] width 33 height 5
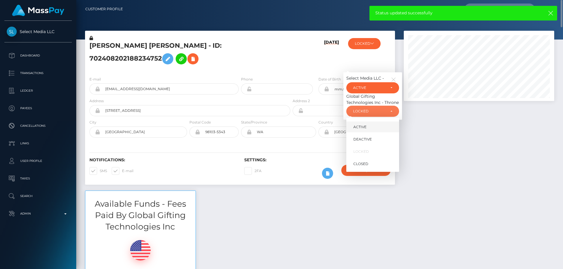
click at [374, 127] on link "ACTIVE" at bounding box center [372, 127] width 53 height 11
select select "ACTIVE"
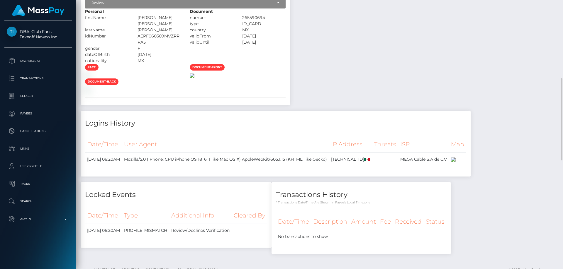
scroll to position [352, 0]
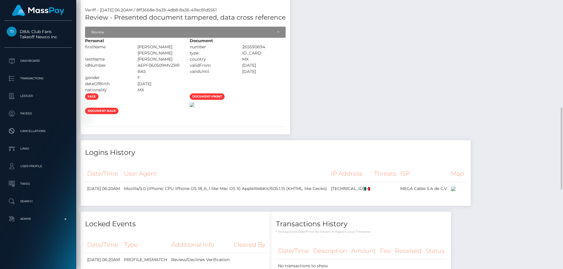
click at [194, 107] on img at bounding box center [192, 105] width 5 height 5
click at [178, 30] on div "Review" at bounding box center [181, 32] width 181 height 5
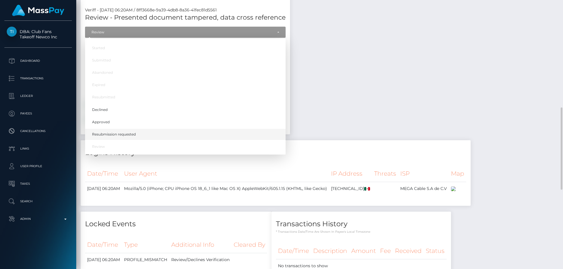
click at [135, 134] on span "Resubmission requested" at bounding box center [114, 134] width 44 height 5
select select "Resubmission requested"
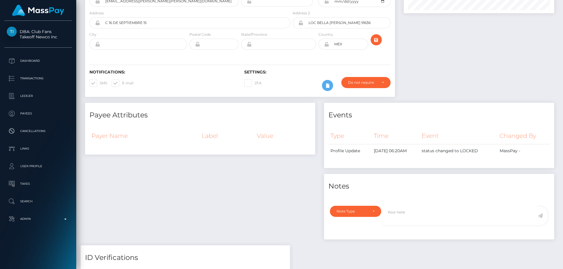
scroll to position [0, 0]
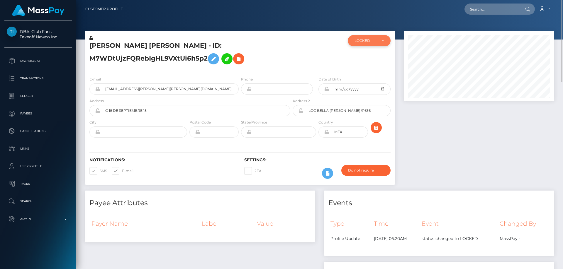
click at [369, 43] on div "LOCKED" at bounding box center [369, 40] width 43 height 11
click at [371, 59] on link "ACTIVE" at bounding box center [369, 56] width 43 height 11
select select "ACTIVE"
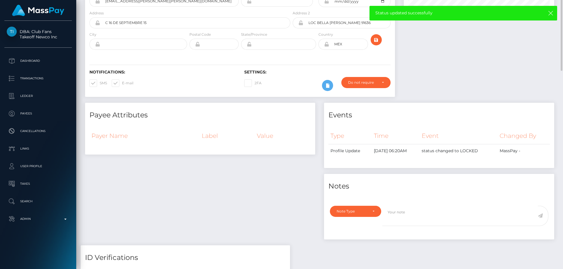
scroll to position [0, 0]
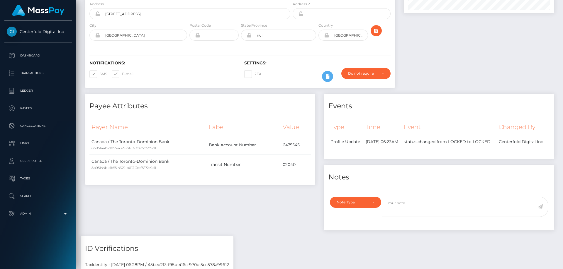
scroll to position [29, 0]
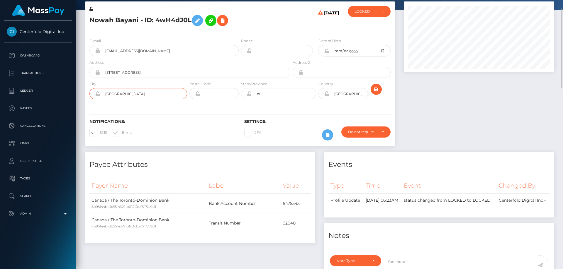
drag, startPoint x: 118, startPoint y: 95, endPoint x: 106, endPoint y: 94, distance: 11.5
click at [106, 94] on input "Surrey" at bounding box center [143, 93] width 87 height 11
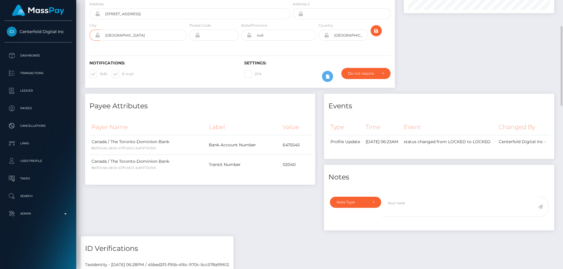
click at [251, 186] on div "Payee Attributes Payer Name Label Value Canada / The Toronto-Dominion Bank 8b95…" at bounding box center [200, 165] width 239 height 143
drag, startPoint x: 279, startPoint y: 144, endPoint x: 296, endPoint y: 142, distance: 17.7
click at [303, 142] on tr "Canada / The Toronto-Dominion Bank 8b95144b-db55-4379-b613-3cef5f72c9d1 Bank Ac…" at bounding box center [199, 145] width 221 height 20
copy tr "6475545"
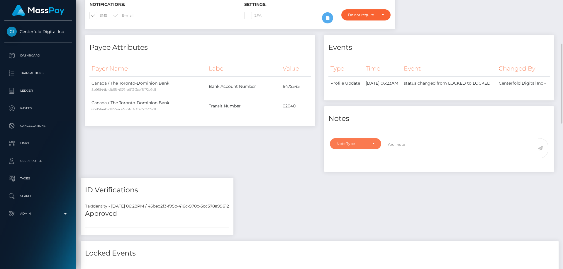
drag, startPoint x: 375, startPoint y: 149, endPoint x: 352, endPoint y: 158, distance: 24.3
click at [374, 148] on div "Note Type" at bounding box center [355, 143] width 51 height 11
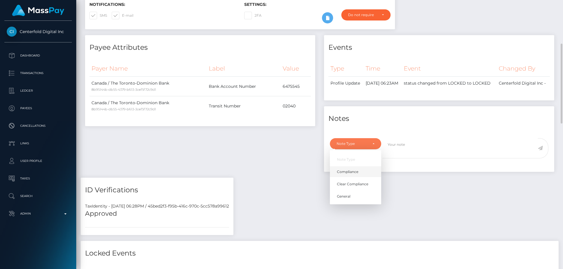
scroll to position [70, 151]
click at [374, 175] on link "Compliance" at bounding box center [355, 172] width 51 height 11
select select "COMPLIANCE"
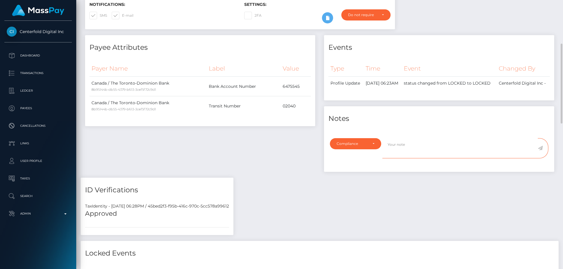
click at [416, 156] on textarea at bounding box center [459, 148] width 155 height 20
paste textarea "6475545"
type textarea "Bank statement for the account: 6475545 required."
click at [540, 151] on icon at bounding box center [540, 148] width 5 height 5
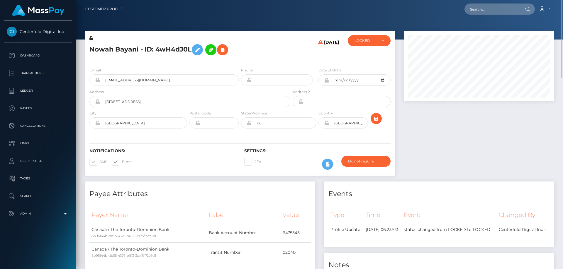
click at [364, 34] on div "Nowah Bayani - ID: 4wH4dJ0L [DATE] ACTIVE DEACTIVE" at bounding box center [240, 47] width 310 height 32
click at [366, 43] on div "LOCKED" at bounding box center [369, 40] width 43 height 11
click at [373, 68] on link "DEACTIVE" at bounding box center [369, 68] width 43 height 11
select select "DEACTIVE"
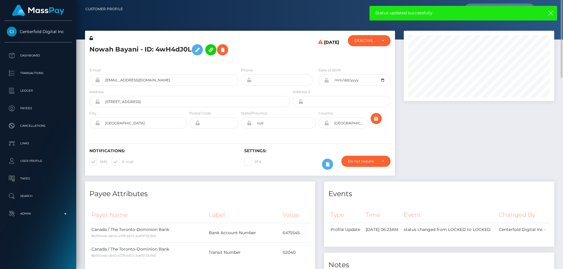
click at [116, 49] on h5 "Nowah Bayani - ID: 4wH4dJ0L" at bounding box center [188, 49] width 198 height 17
copy h5 "Nowah Bayani - ID: 4wH4dJ0L"
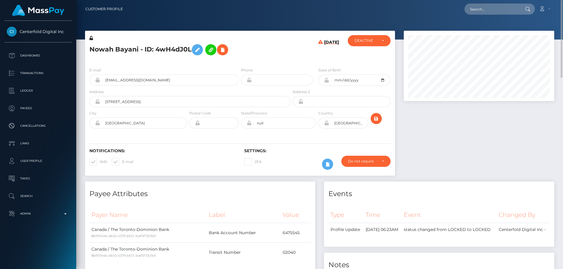
click at [473, 160] on div at bounding box center [478, 106] width 159 height 151
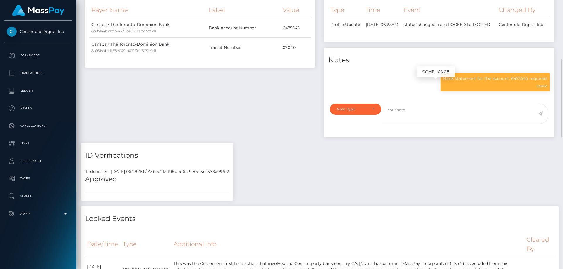
click at [470, 82] on p "Bank statement for the account: 6475545 required." at bounding box center [495, 79] width 104 height 6
copy div "Bank statement for the account: 6475545 required."
click at [395, 213] on div "Locked Events" at bounding box center [320, 216] width 478 height 18
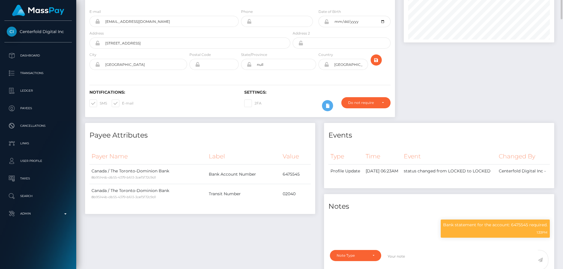
scroll to position [0, 0]
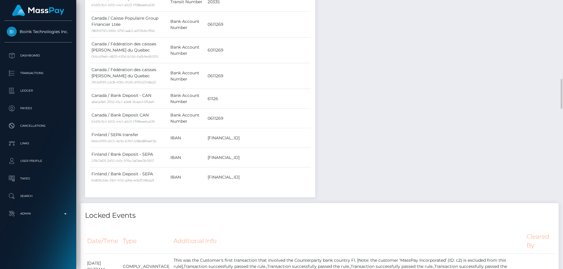
scroll to position [528, 0]
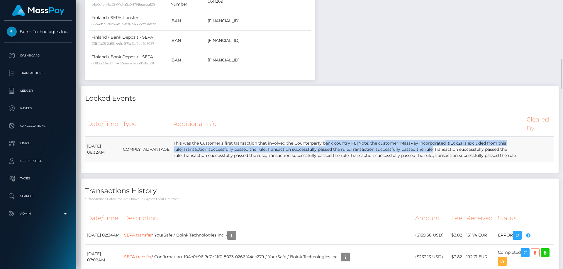
drag, startPoint x: 277, startPoint y: 115, endPoint x: 351, endPoint y: 124, distance: 74.5
click at [351, 137] on td "This was the Customer's first transaction that involved the Counterparty bank c…" at bounding box center [348, 150] width 353 height 26
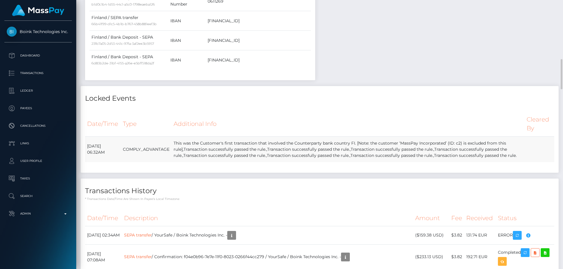
click at [352, 140] on td "This was the Customer's first transaction that involved the Counterparty bank c…" at bounding box center [348, 150] width 353 height 26
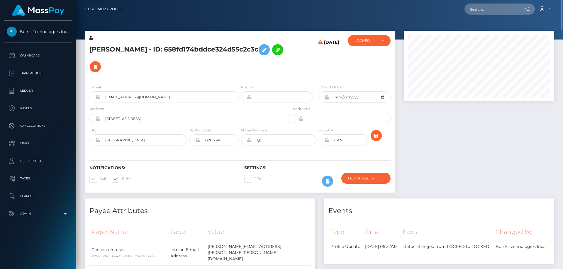
scroll to position [59, 0]
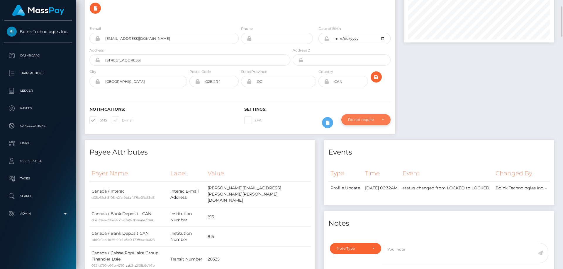
drag, startPoint x: 369, startPoint y: 113, endPoint x: 373, endPoint y: 113, distance: 4.2
click at [369, 118] on div "Do not require" at bounding box center [362, 120] width 29 height 5
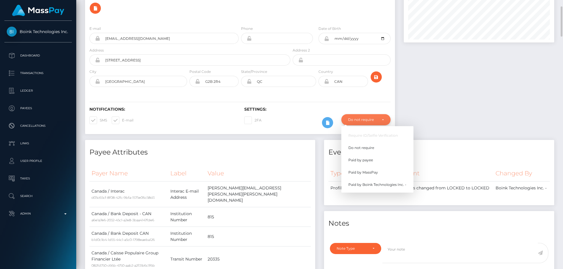
scroll to position [70, 151]
click at [372, 170] on span "Paid by MassPay" at bounding box center [363, 172] width 30 height 5
select select "2"
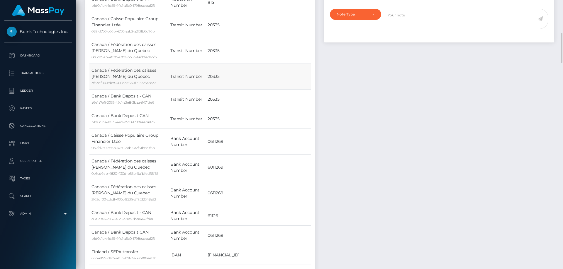
scroll to position [381, 0]
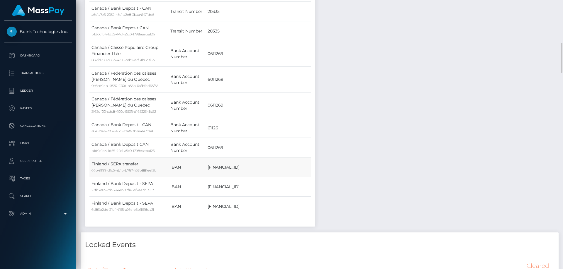
drag, startPoint x: 289, startPoint y: 141, endPoint x: 240, endPoint y: 137, distance: 48.5
click at [240, 158] on td "FI7357413620705563" at bounding box center [258, 168] width 105 height 20
copy td "FI7357413620705563"
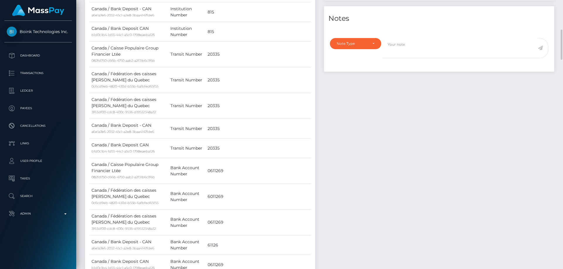
scroll to position [176, 0]
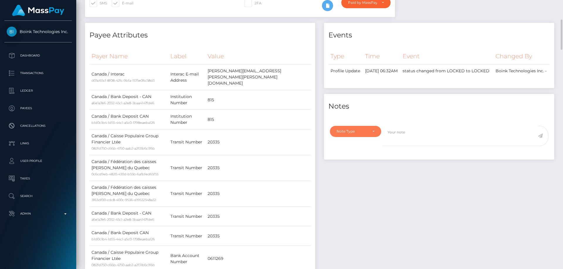
click at [366, 129] on div "Note Type" at bounding box center [356, 131] width 38 height 5
click at [364, 158] on link "Compliance" at bounding box center [355, 159] width 51 height 11
select select "COMPLIANCE"
click at [408, 133] on textarea at bounding box center [459, 136] width 155 height 20
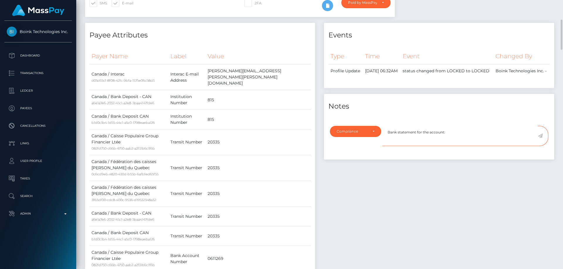
paste textarea "FI7357413620705563"
type textarea "Bank statement for the account: FI7357413620705563 required."
click at [541, 135] on icon at bounding box center [540, 136] width 5 height 5
click at [474, 190] on div "Events Type Time Event Changed By" at bounding box center [439, 230] width 239 height 415
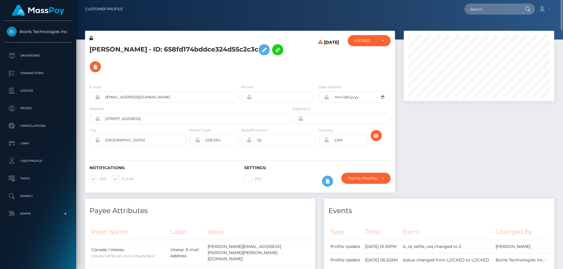
scroll to position [70, 151]
click at [172, 43] on h5 "[PERSON_NAME] - ID: 658fd174bddce324d55c2c3c" at bounding box center [188, 58] width 198 height 34
click at [172, 43] on h5 "MARIE ANDREE GODIN - ID: 658fd174bddce324d55c2c3c" at bounding box center [188, 58] width 198 height 34
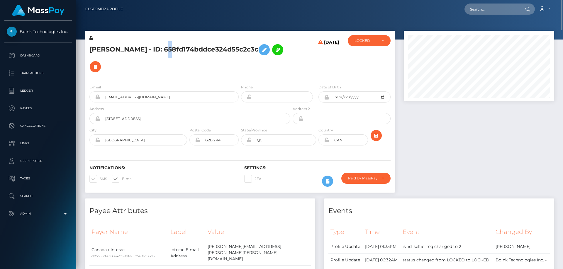
copy h5 "MARIE ANDREE GODIN - ID: 658fd174bddce324d55c2c3c"
click at [367, 44] on div "LOCKED" at bounding box center [369, 40] width 43 height 11
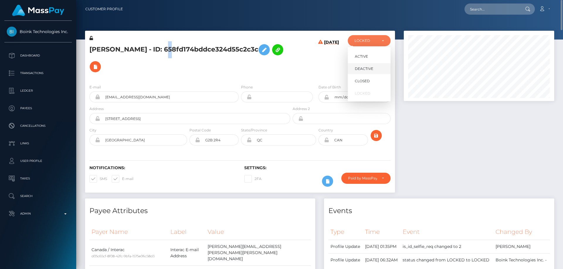
click at [368, 68] on span "DEACTIVE" at bounding box center [364, 68] width 18 height 5
select select "DEACTIVE"
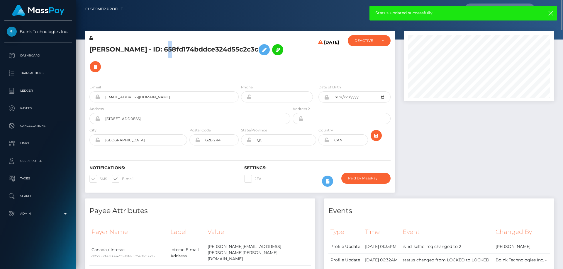
copy h5 "MARIE ANDREE GODIN - ID: 658fd174bddce324d55c2c3c"
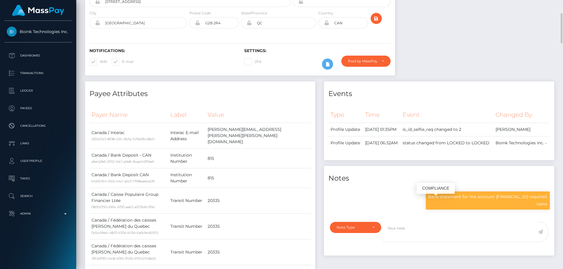
click at [435, 200] on p "Bank statement for the account: FI7357413620705563 required." at bounding box center [487, 197] width 119 height 6
copy div "Bank statement for the account: FI7357413620705563 required."
drag, startPoint x: 419, startPoint y: 97, endPoint x: 414, endPoint y: 96, distance: 5.1
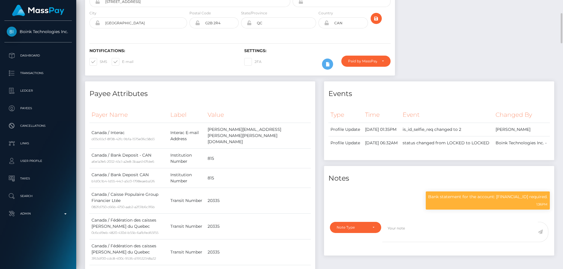
click at [419, 103] on div "Type Time Event Changed By Profile Update" at bounding box center [439, 132] width 230 height 58
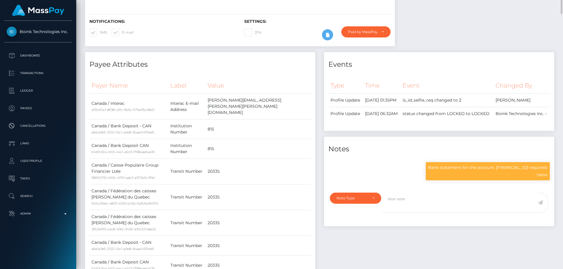
scroll to position [0, 0]
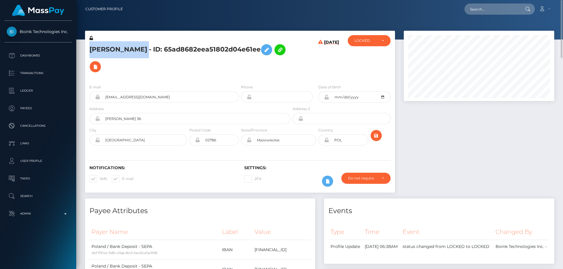
drag, startPoint x: 188, startPoint y: 47, endPoint x: 81, endPoint y: 44, distance: 107.1
click at [81, 44] on div "[PERSON_NAME] - ID: 65ad8682eea51802d04e61ee [DATE] ACTIVE DEACTIVE" at bounding box center [240, 115] width 319 height 168
copy div "[PERSON_NAME]"
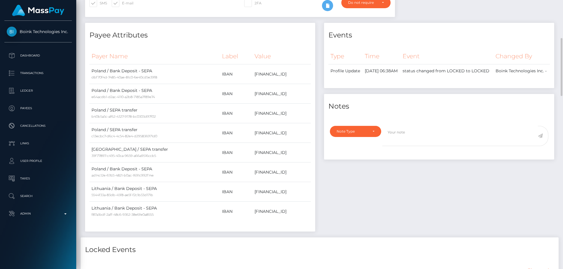
scroll to position [205, 0]
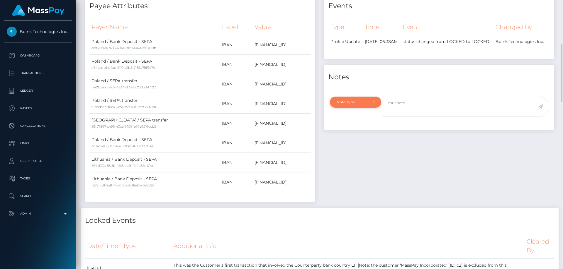
click at [353, 97] on div "Note Type" at bounding box center [355, 102] width 51 height 11
click at [368, 138] on link "Clear Compliance" at bounding box center [355, 142] width 51 height 11
select select "CLEAR_COMPLIANCE"
paste textarea "Transaction made according with the area of residence. NBCOU flag cleared."
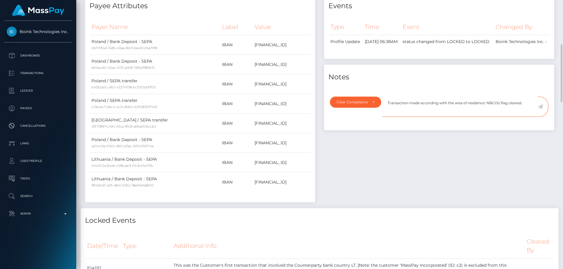
type textarea "Transaction made according with the area of residence. NBCOU flag cleared."
click at [540, 104] on icon at bounding box center [540, 106] width 5 height 5
click at [496, 142] on div "Events Type Time Event Changed By" at bounding box center [439, 101] width 239 height 215
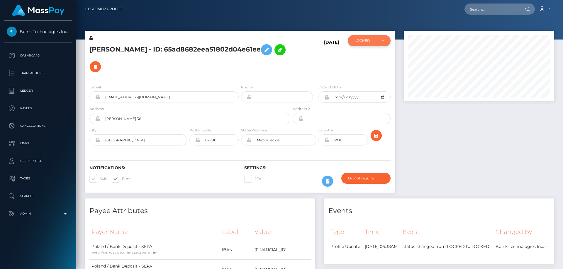
scroll to position [293132, 293052]
click at [366, 43] on div "LOCKED" at bounding box center [369, 40] width 43 height 11
click at [368, 55] on link "ACTIVE" at bounding box center [369, 56] width 43 height 11
select select "ACTIVE"
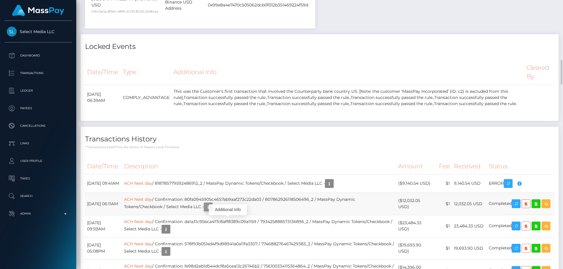
scroll to position [70, 151]
click at [212, 204] on icon "button" at bounding box center [208, 207] width 7 height 7
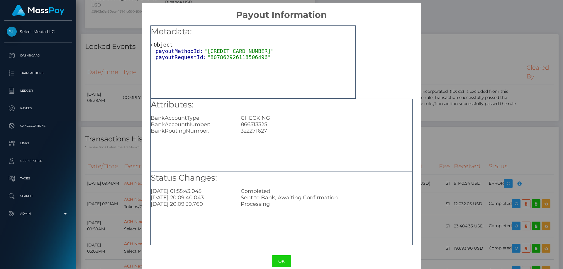
click at [265, 126] on div "Attributes: BankAccountType: CHECKING BankAccountNumber: 866513325 BankRoutingN…" at bounding box center [282, 116] width 262 height 35
click at [267, 125] on div "866513325" at bounding box center [326, 124] width 180 height 6
drag, startPoint x: 265, startPoint y: 124, endPoint x: 240, endPoint y: 124, distance: 24.9
click at [240, 124] on div "866513325" at bounding box center [326, 124] width 180 height 6
copy div "866513325"
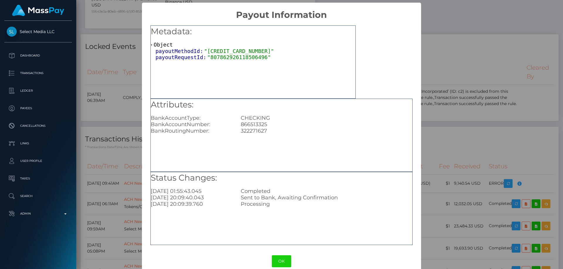
click at [457, 98] on div "× Payout Information Metadata: Object payoutMethodId: "632570958250516480" payo…" at bounding box center [281, 134] width 563 height 269
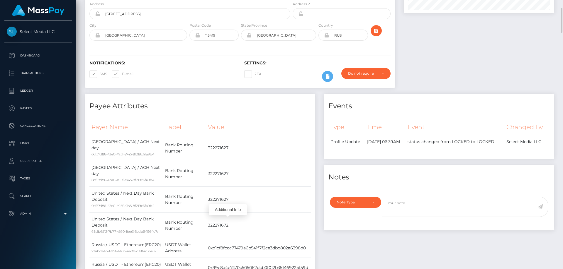
scroll to position [147, 0]
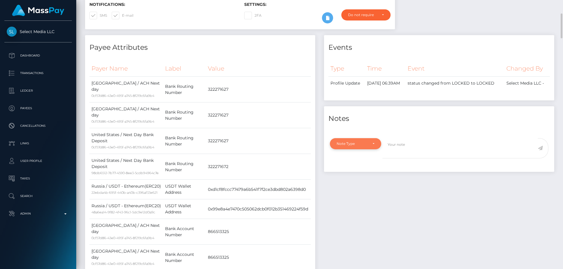
click at [362, 146] on div "Note Type" at bounding box center [352, 144] width 31 height 5
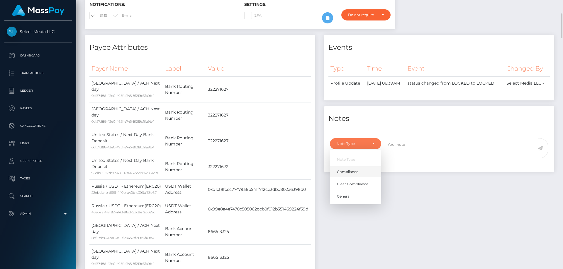
click at [352, 175] on span "Compliance" at bounding box center [347, 171] width 21 height 5
select select "COMPLIANCE"
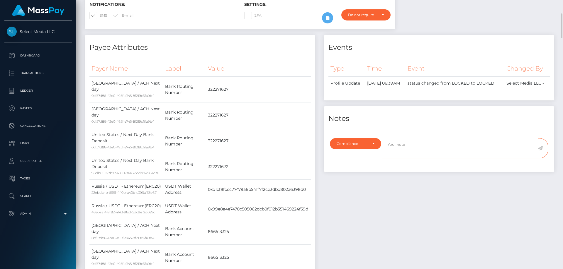
drag, startPoint x: 394, startPoint y: 159, endPoint x: 396, endPoint y: 155, distance: 4.1
click at [394, 159] on textarea at bounding box center [459, 148] width 155 height 20
paste textarea "866513325"
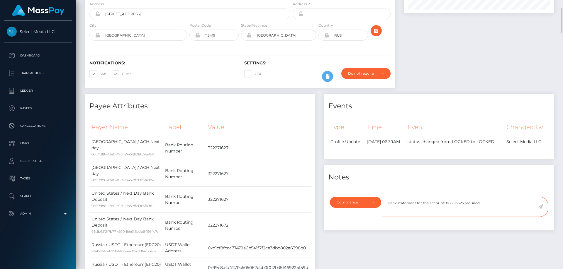
scroll to position [29, 0]
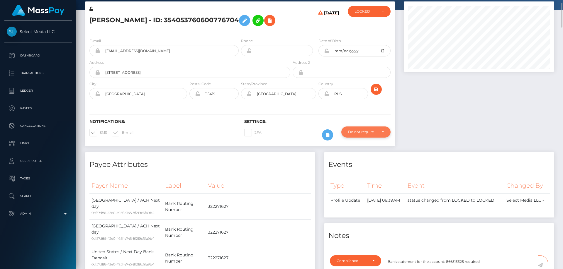
type textarea "Bank statement for the account: 866513325 required."
click at [362, 133] on div "Do not require" at bounding box center [362, 132] width 29 height 5
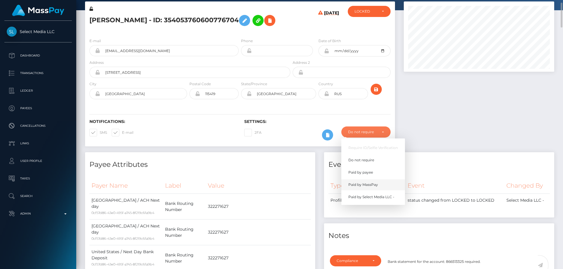
click at [379, 186] on link "Paid by MassPay" at bounding box center [373, 185] width 64 height 11
select select "2"
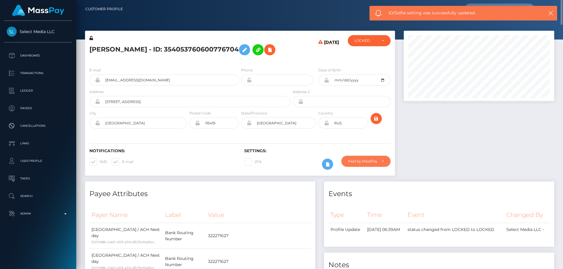
scroll to position [117, 0]
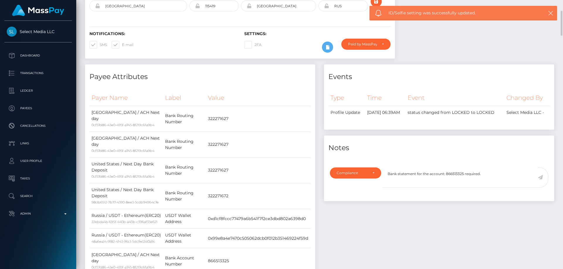
click at [541, 180] on icon at bounding box center [540, 177] width 5 height 5
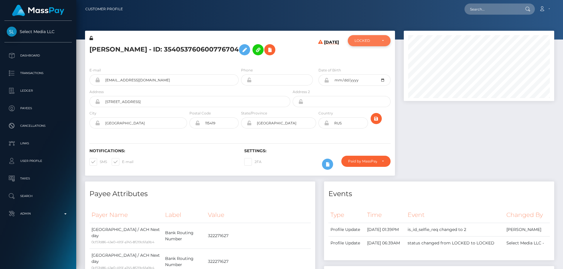
scroll to position [70, 151]
drag, startPoint x: 377, startPoint y: 41, endPoint x: 365, endPoint y: 45, distance: 13.4
click at [377, 40] on div "LOCKED" at bounding box center [368, 40] width 29 height 5
click at [370, 68] on span "DEACTIVE" at bounding box center [364, 68] width 18 height 5
select select "DEACTIVE"
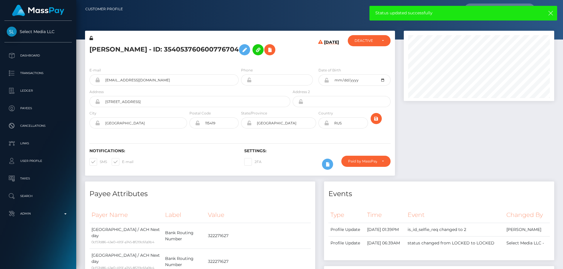
click at [198, 50] on h5 "[PERSON_NAME] - ID: 354053760600776704" at bounding box center [188, 49] width 198 height 17
click at [198, 50] on h5 "Alina Chusovitina - ID: 354053760600776704" at bounding box center [188, 49] width 198 height 17
copy h5 "Alina Chusovitina - ID: 354053760600776704"
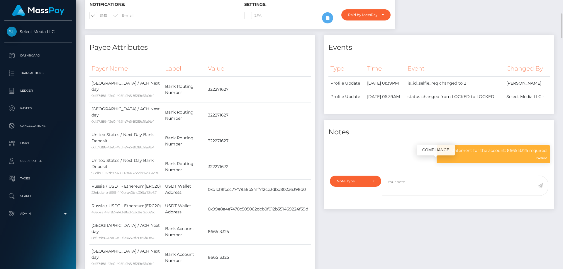
click at [466, 154] on p "Bank statement for the account: 866513325 required." at bounding box center [493, 151] width 108 height 6
copy div "Bank statement for the account: 866513325 required."
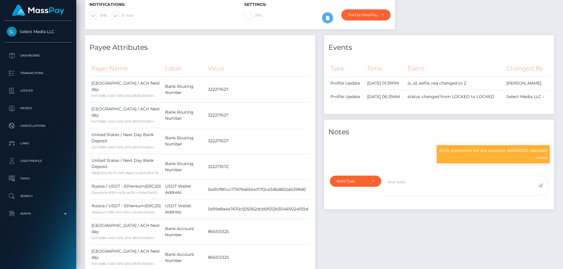
scroll to position [0, 0]
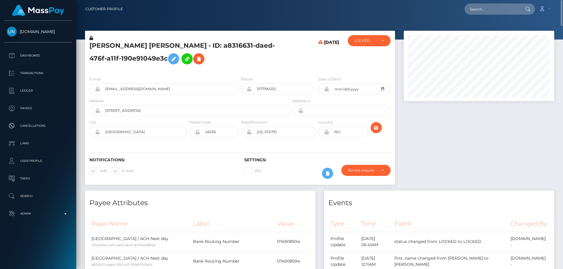
click at [327, 132] on icon at bounding box center [326, 132] width 5 height 5
click at [424, 150] on div at bounding box center [478, 111] width 159 height 160
click at [319, 139] on div "Country NIC" at bounding box center [343, 129] width 52 height 21
type input "[GEOGRAPHIC_DATA]"
click at [375, 126] on icon "submit" at bounding box center [376, 127] width 7 height 7
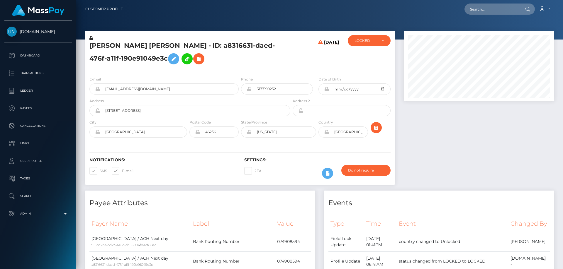
scroll to position [70, 151]
click at [327, 132] on icon at bounding box center [326, 132] width 5 height 5
click at [434, 145] on div at bounding box center [478, 111] width 159 height 160
drag, startPoint x: 233, startPoint y: 45, endPoint x: 81, endPoint y: 46, distance: 152.8
click at [81, 46] on div "SAMANTHA FRANCELA SUAREZ ESPINOZA - ID: a8316631-daed-476f-a11f-190e91049e3c 08…" at bounding box center [240, 111] width 319 height 160
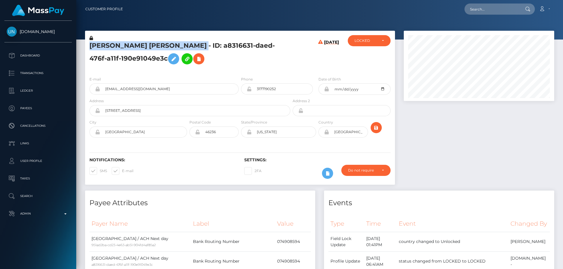
copy div "SAMANTHA FRANCELA SUAREZ ESPINOZA"
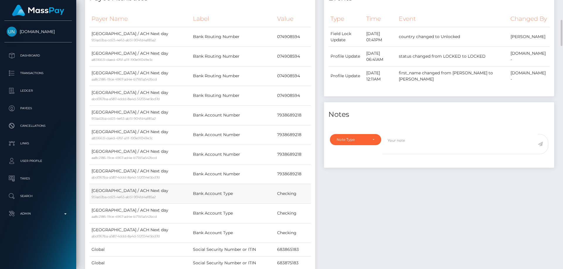
scroll to position [264, 0]
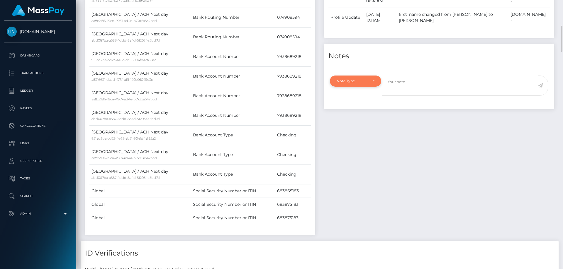
click at [344, 84] on div "Note Type" at bounding box center [352, 81] width 31 height 5
click at [354, 127] on link "Clear Compliance" at bounding box center [355, 121] width 51 height 11
select select "CLEAR_COMPLIANCE"
paste textarea "Country code was changed as per address."
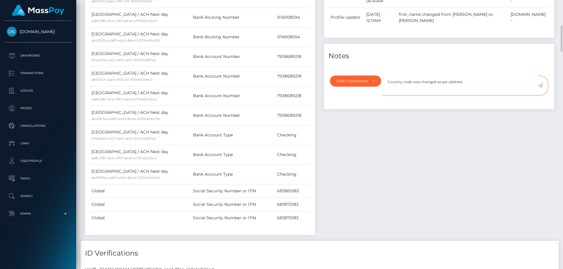
click at [477, 87] on textarea "Country code was changed as per address." at bounding box center [459, 86] width 155 height 20
type textarea "Country code was changed as per address. NBCOU flag cleared."
click at [541, 88] on icon at bounding box center [540, 85] width 5 height 5
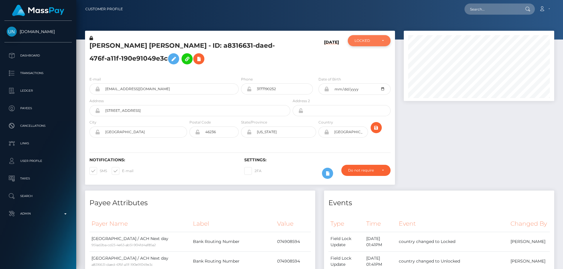
scroll to position [70, 151]
click at [356, 44] on div "LOCKED" at bounding box center [369, 40] width 43 height 11
click at [372, 56] on link "ACTIVE" at bounding box center [369, 56] width 43 height 11
select select "ACTIVE"
click at [440, 131] on div at bounding box center [478, 111] width 159 height 160
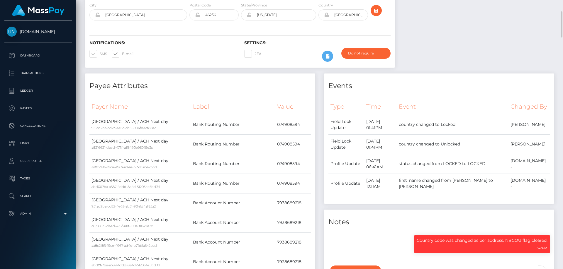
scroll to position [0, 0]
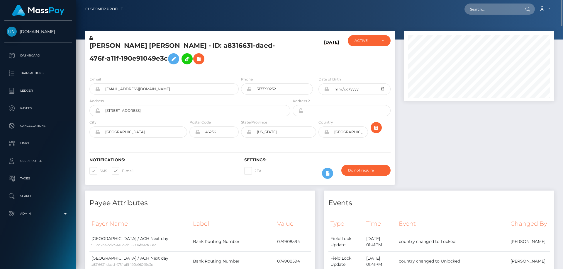
click at [263, 62] on h5 "[PERSON_NAME] [PERSON_NAME] - ID: a8316631-daed-476f-a11f-190e91049e3c" at bounding box center [188, 54] width 198 height 26
click at [290, 57] on div "SAMANTHA FRANCELA SUAREZ ESPINOZA - ID: a8316631-daed-476f-a11f-190e91049e3c" at bounding box center [188, 53] width 206 height 37
click at [474, 149] on div at bounding box center [478, 111] width 159 height 160
click at [277, 61] on h5 "SAMANTHA FRANCELA SUAREZ ESPINOZA - ID: a8316631-daed-476f-a11f-190e91049e3c" at bounding box center [188, 54] width 198 height 26
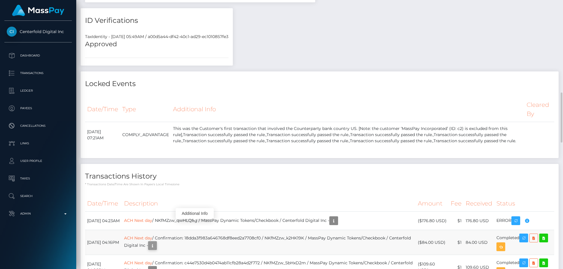
scroll to position [70, 151]
click at [197, 218] on body "Centerfold Digital Inc Dashboard Transactions Ledger Payees Links" at bounding box center [281, 134] width 563 height 269
click at [196, 230] on td "ACH Next day / Confirmation: 18dda3f983a646768df8eed2a7708cf0 / NKfMZzw_k2HK19K…" at bounding box center [269, 242] width 294 height 25
click at [156, 242] on icon "button" at bounding box center [152, 245] width 7 height 7
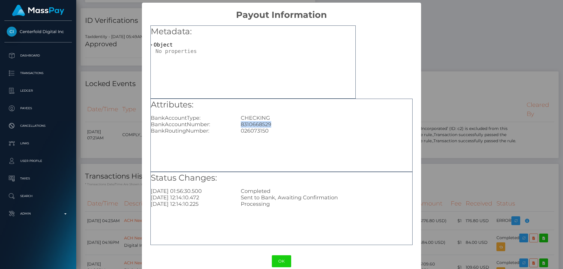
drag, startPoint x: 271, startPoint y: 124, endPoint x: 236, endPoint y: 125, distance: 35.2
click at [236, 125] on div "8310668529" at bounding box center [326, 124] width 180 height 6
copy div "8310668529"
click at [460, 109] on div "× Payout Information Metadata: Object Attributes: BankAccountType: CHECKING Ban…" at bounding box center [281, 134] width 563 height 269
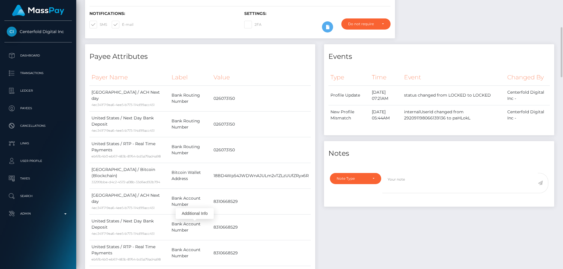
scroll to position [235, 0]
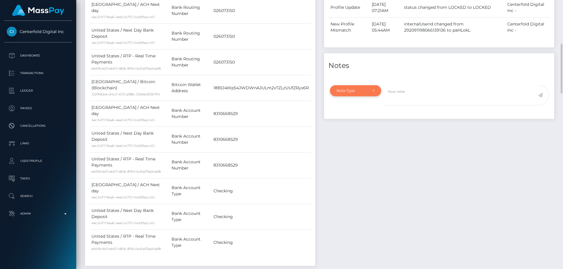
click at [350, 89] on div "Note Type" at bounding box center [352, 91] width 31 height 5
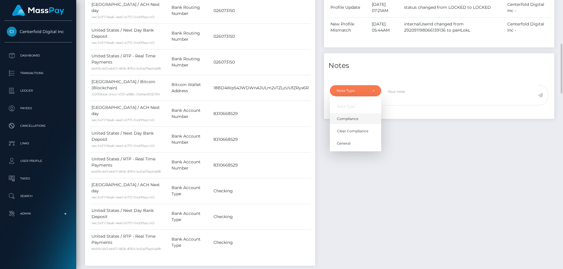
click at [356, 116] on span "Compliance" at bounding box center [347, 118] width 21 height 5
select select "COMPLIANCE"
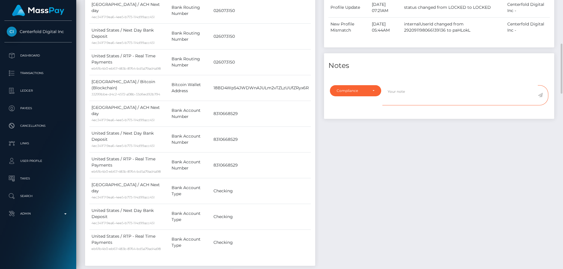
click at [409, 88] on textarea at bounding box center [459, 95] width 155 height 20
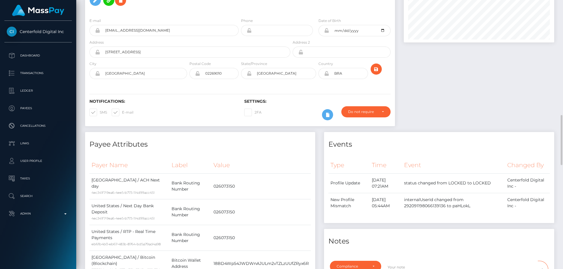
scroll to position [147, 0]
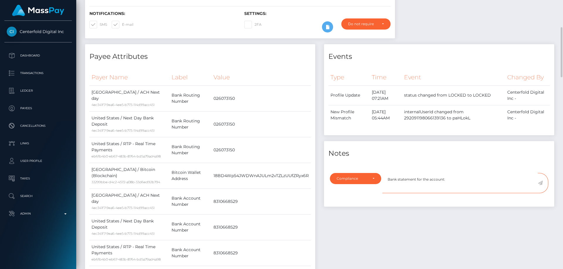
paste textarea "8310668529"
type textarea "Bank statement for the account: 8310668529 required."
click at [540, 181] on icon at bounding box center [540, 183] width 5 height 5
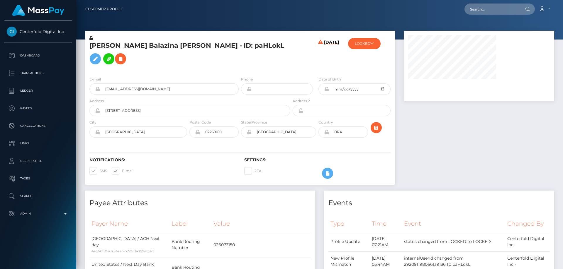
click at [488, 170] on div at bounding box center [478, 111] width 159 height 160
click at [131, 49] on h5 "Beatriz Balazina Domingues - ID: paHLokL" at bounding box center [188, 54] width 198 height 26
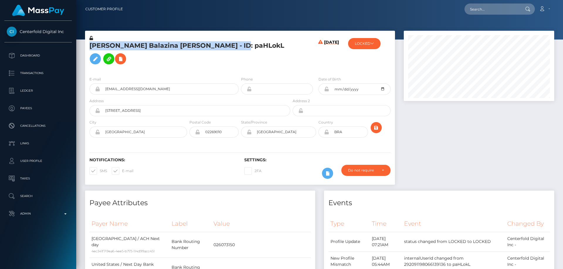
scroll to position [70, 151]
copy h5 "Beatriz Balazina Domingues - ID: paHLokL"
click at [370, 47] on button "LOCKED" at bounding box center [364, 43] width 33 height 11
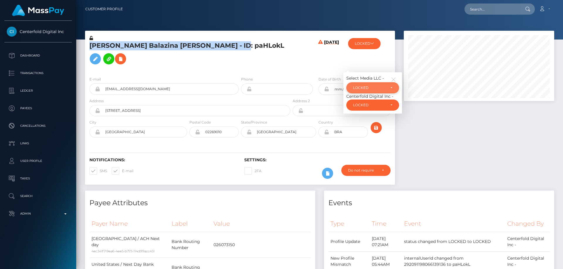
click at [381, 86] on div "LOCKED" at bounding box center [369, 88] width 33 height 5
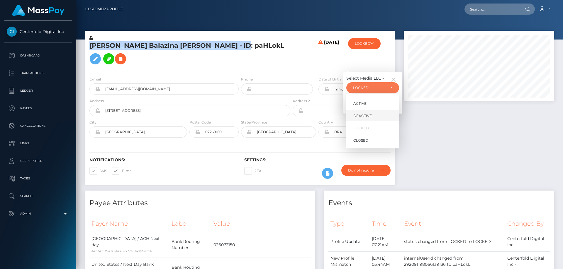
click at [375, 111] on link "DEACTIVE" at bounding box center [372, 116] width 53 height 11
select select "DEACTIVE"
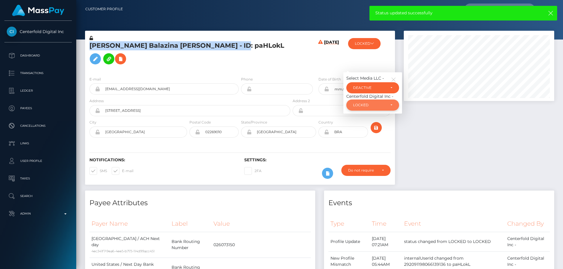
drag, startPoint x: 376, startPoint y: 94, endPoint x: 377, endPoint y: 99, distance: 4.6
click at [376, 103] on div "LOCKED" at bounding box center [369, 105] width 33 height 5
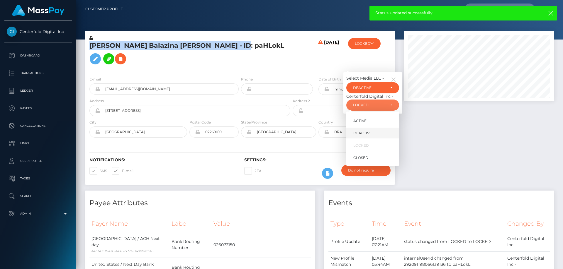
click at [373, 128] on link "DEACTIVE" at bounding box center [372, 133] width 53 height 11
select select "DEACTIVE"
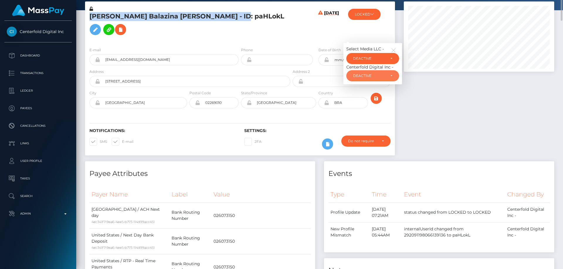
scroll to position [0, 0]
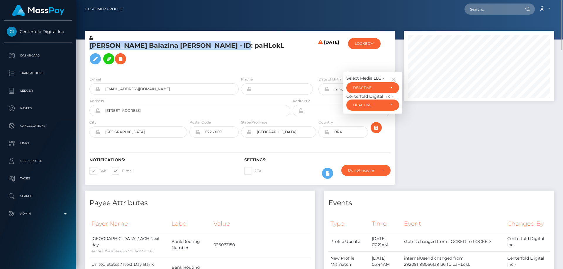
copy h5 "Beatriz Balazina Domingues - ID: paHLokL"
click at [461, 123] on div at bounding box center [478, 111] width 159 height 160
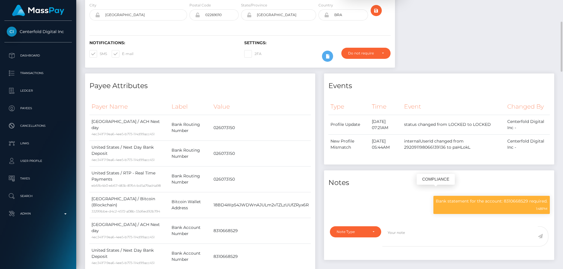
scroll to position [70, 151]
click at [461, 198] on p "Bank statement for the account: 8310668529 required." at bounding box center [492, 201] width 112 height 6
copy div "Bank statement for the account: 8310668529 required."
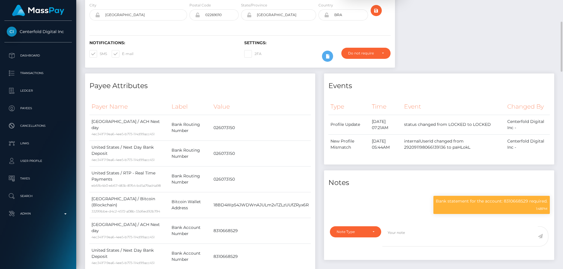
drag, startPoint x: 408, startPoint y: 250, endPoint x: 365, endPoint y: 211, distance: 58.3
click at [408, 249] on div "Note Type Compliance Clear Compliance General Note Type" at bounding box center [439, 241] width 230 height 37
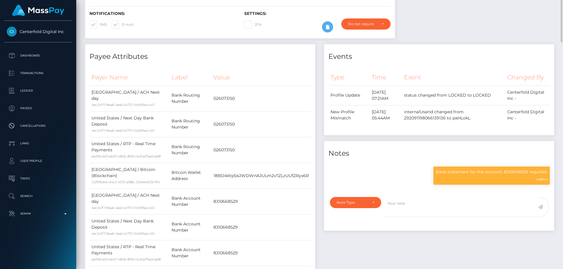
scroll to position [29, 0]
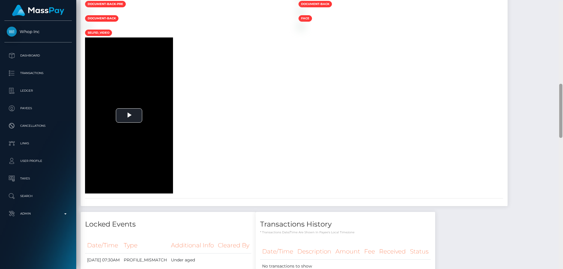
scroll to position [431, 0]
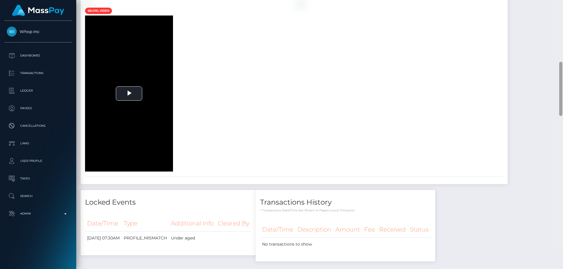
drag, startPoint x: 562, startPoint y: 223, endPoint x: 554, endPoint y: 95, distance: 128.7
click at [554, 95] on div "Customer Profile Loading... Loading..." at bounding box center [319, 134] width 487 height 269
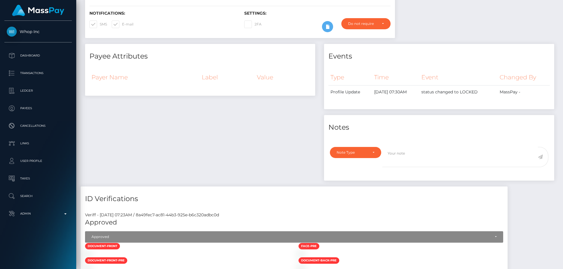
scroll to position [0, 0]
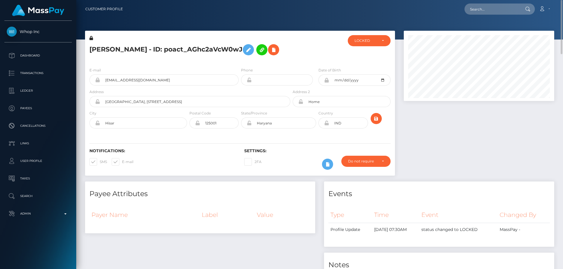
click at [92, 37] on icon at bounding box center [91, 38] width 4 height 4
click at [174, 57] on h5 "[PERSON_NAME] - ID: poact_AGhc2aVcW0wJ" at bounding box center [188, 49] width 198 height 17
click at [245, 54] on icon at bounding box center [248, 49] width 7 height 7
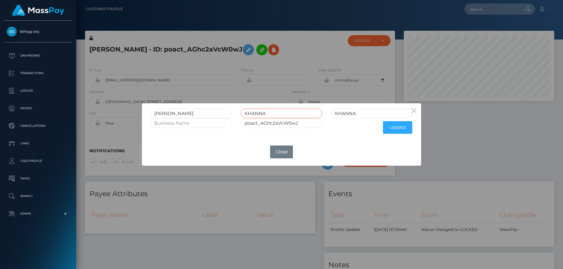
click at [217, 114] on div "[PERSON_NAME]" at bounding box center [281, 114] width 271 height 10
click at [398, 128] on button "Update" at bounding box center [397, 127] width 29 height 13
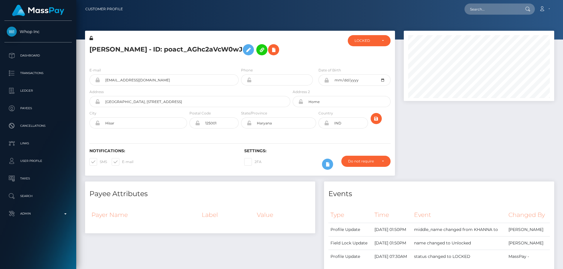
scroll to position [70, 151]
click at [92, 37] on icon at bounding box center [91, 38] width 4 height 4
click at [190, 47] on h5 "LAKSHAY KHANNA - ID: poact_AGhc2aVcW0wJ" at bounding box center [188, 49] width 198 height 17
click at [365, 47] on div "ACTIVE DEACTIVE CLOSED LOCKED LOCKED" at bounding box center [369, 49] width 52 height 28
click at [365, 44] on div "LOCKED" at bounding box center [369, 40] width 43 height 11
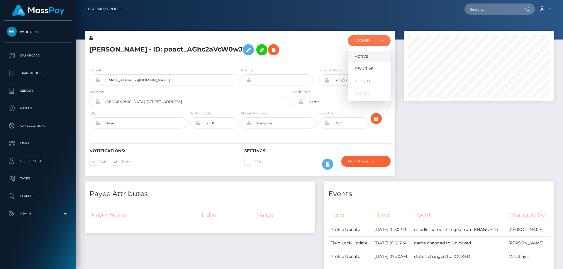
click at [369, 54] on link "ACTIVE" at bounding box center [369, 56] width 43 height 11
select select "ACTIVE"
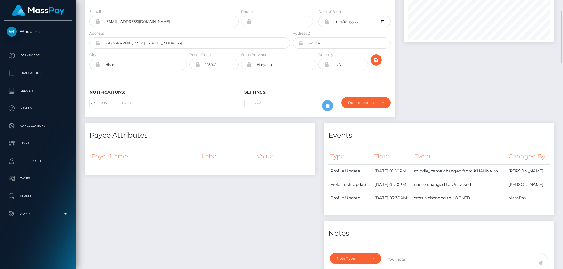
scroll to position [0, 0]
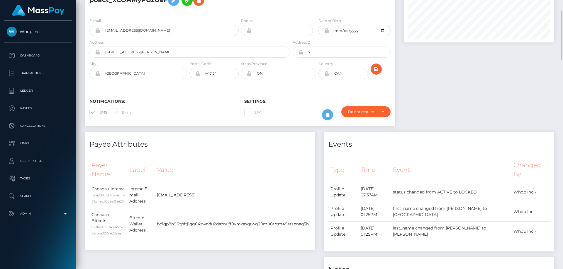
scroll to position [29, 0]
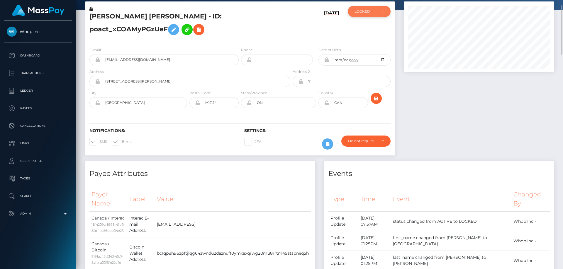
click at [381, 12] on div "LOCKED" at bounding box center [368, 11] width 29 height 5
click at [367, 29] on span "ACTIVE" at bounding box center [361, 27] width 13 height 5
select select "ACTIVE"
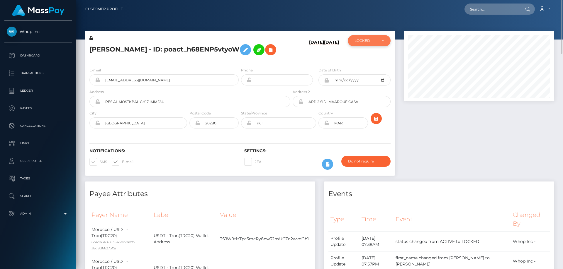
click at [370, 40] on div "LOCKED" at bounding box center [365, 40] width 23 height 5
click at [371, 60] on link "ACTIVE" at bounding box center [369, 56] width 43 height 11
select select "ACTIVE"
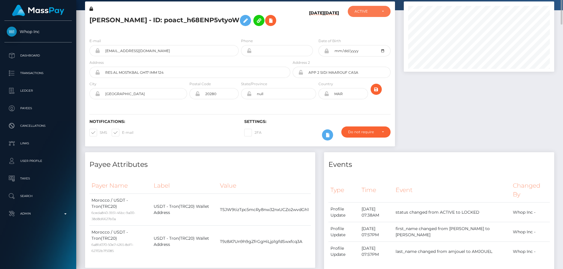
scroll to position [0, 0]
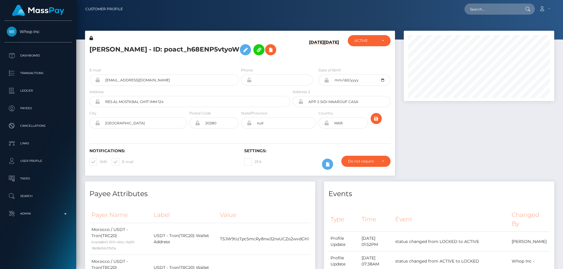
scroll to position [70, 151]
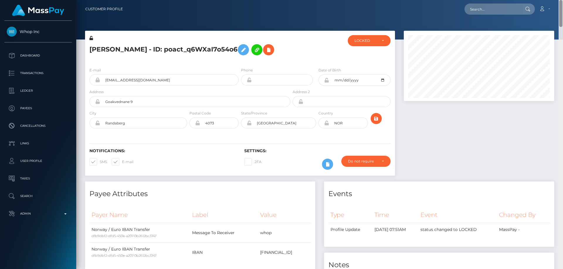
drag, startPoint x: 560, startPoint y: 66, endPoint x: 563, endPoint y: 4, distance: 62.2
click at [563, 4] on div "Customer Profile Loading... Loading..." at bounding box center [319, 134] width 487 height 269
click at [361, 45] on div "LOCKED" at bounding box center [369, 40] width 43 height 11
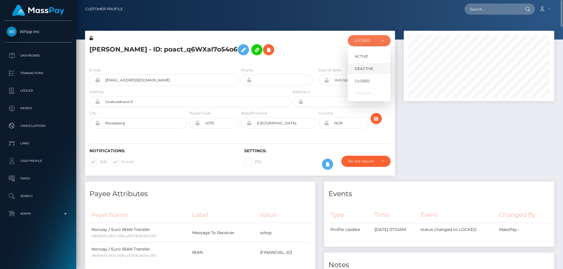
scroll to position [70, 151]
click at [367, 69] on span "DEACTIVE" at bounding box center [364, 68] width 18 height 5
select select "DEACTIVE"
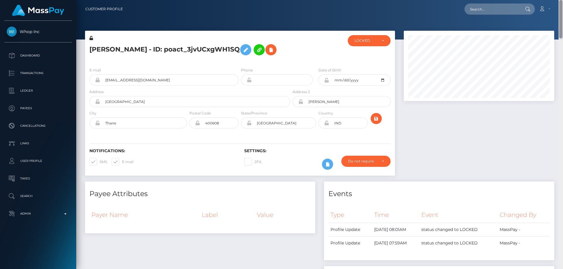
drag, startPoint x: 560, startPoint y: 245, endPoint x: 563, endPoint y: 8, distance: 237.2
click at [563, 8] on div "Customer Profile Loading... Loading..." at bounding box center [319, 134] width 487 height 269
click at [363, 44] on div "LOCKED" at bounding box center [369, 40] width 43 height 11
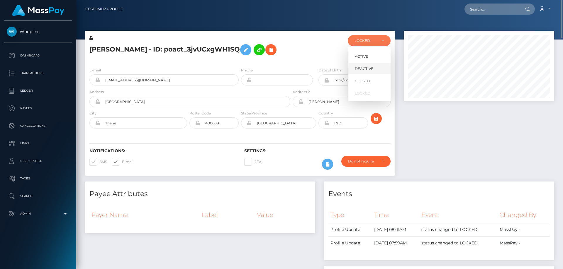
scroll to position [70, 151]
click at [367, 68] on span "DEACTIVE" at bounding box center [364, 68] width 18 height 5
select select "DEACTIVE"
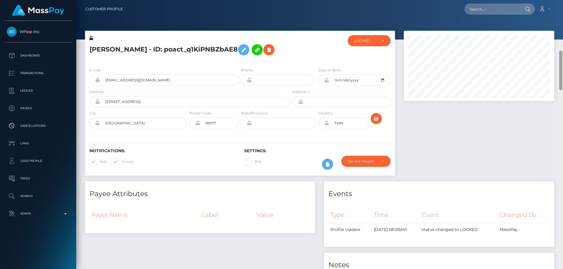
drag, startPoint x: 562, startPoint y: 43, endPoint x: 563, endPoint y: -1, distance: 43.4
click at [563, 0] on html "Whop Inc Dashboard Transactions Ledger Payees Cancellations Links" at bounding box center [281, 134] width 563 height 269
click at [359, 45] on div "LOCKED" at bounding box center [369, 40] width 43 height 11
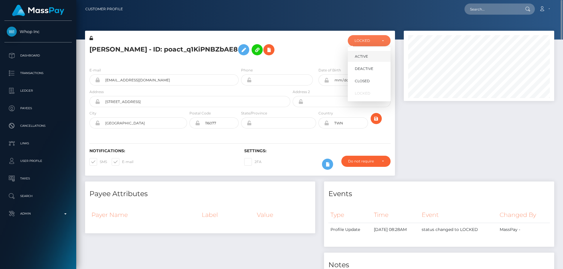
scroll to position [70, 151]
click at [369, 67] on span "DEACTIVE" at bounding box center [364, 68] width 18 height 5
select select "DEACTIVE"
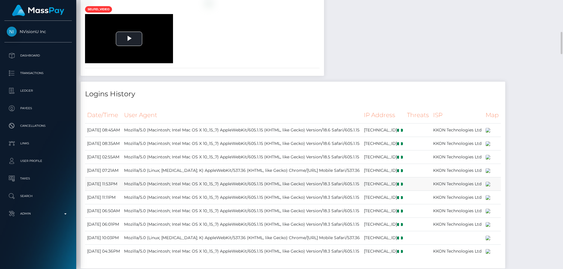
scroll to position [674, 0]
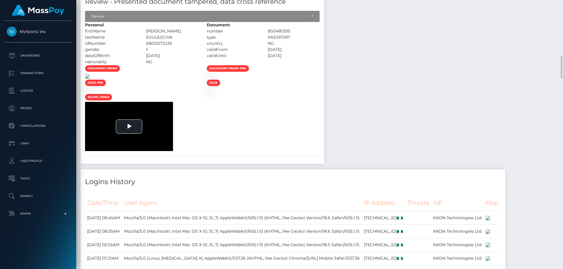
click at [90, 79] on img at bounding box center [87, 76] width 5 height 5
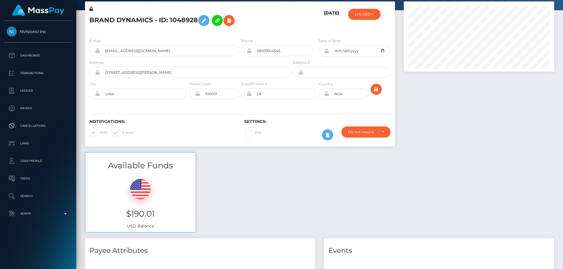
scroll to position [0, 0]
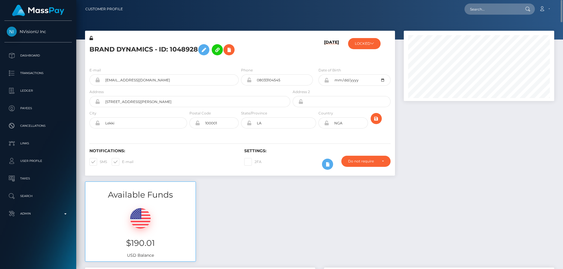
click at [132, 62] on div "BRAND DYNAMICS - ID: 1048928" at bounding box center [188, 49] width 206 height 28
click at [371, 44] on icon at bounding box center [372, 44] width 4 height 4
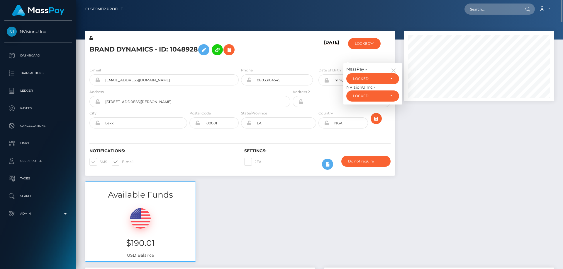
click at [450, 160] on div at bounding box center [478, 106] width 159 height 151
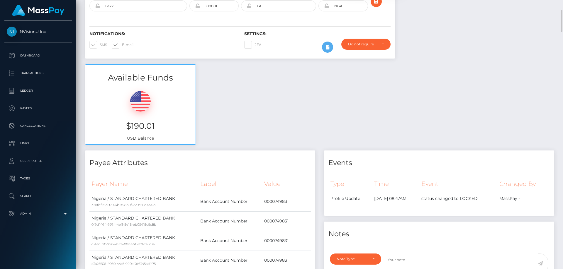
scroll to position [205, 0]
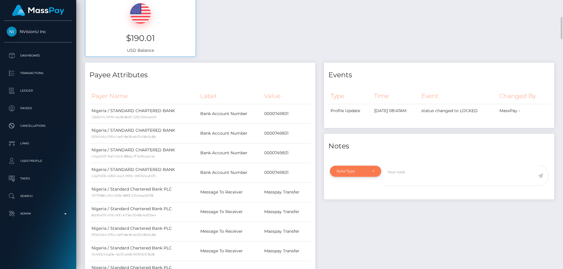
click at [373, 172] on div "Note Type" at bounding box center [356, 171] width 38 height 5
click at [356, 196] on link "Compliance" at bounding box center [355, 199] width 51 height 11
select select "COMPLIANCE"
click at [400, 183] on textarea at bounding box center [459, 176] width 155 height 20
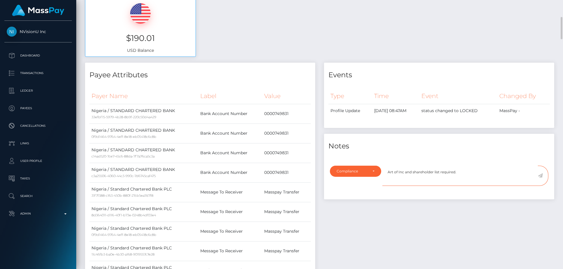
type textarea "Art of Inc and shareholder list required."
click at [540, 175] on icon at bounding box center [540, 176] width 5 height 5
click at [469, 210] on div "Events Type Time Event Changed By" at bounding box center [439, 249] width 239 height 372
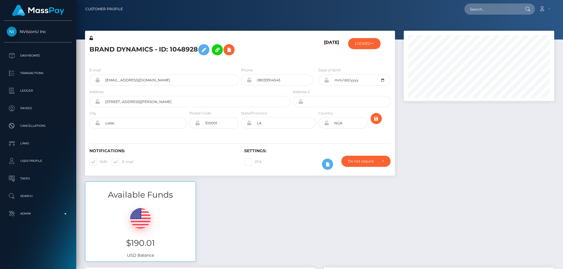
scroll to position [70, 151]
click at [372, 47] on button "LOCKED" at bounding box center [364, 43] width 33 height 11
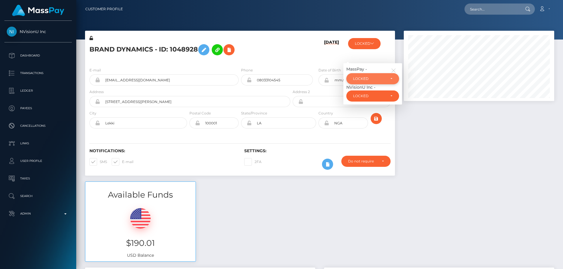
click at [373, 81] on div "LOCKED" at bounding box center [369, 79] width 33 height 5
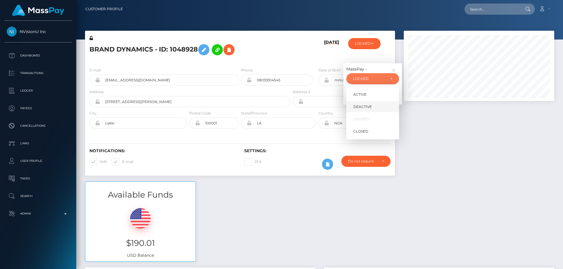
click at [372, 107] on link "DEACTIVE" at bounding box center [372, 106] width 53 height 11
select select "DEACTIVE"
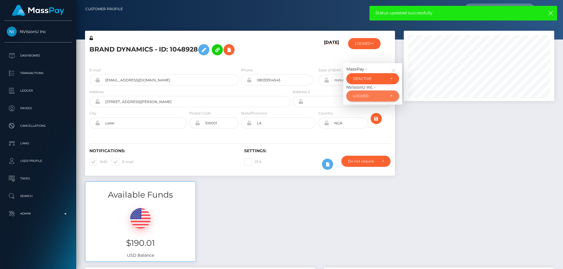
click at [372, 95] on div "LOCKED" at bounding box center [369, 96] width 33 height 5
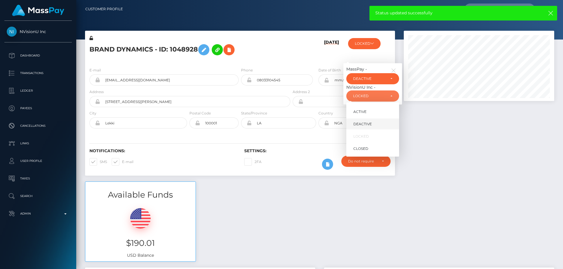
click at [369, 125] on span "DEACTIVE" at bounding box center [362, 124] width 18 height 5
select select "DEACTIVE"
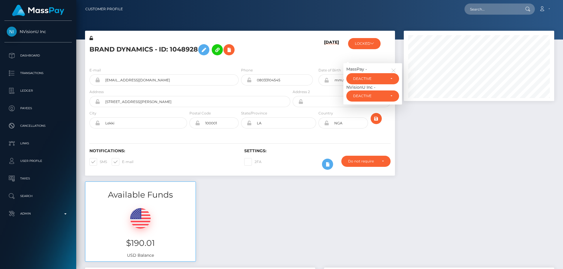
drag, startPoint x: 467, startPoint y: 194, endPoint x: 460, endPoint y: 191, distance: 7.8
click at [463, 193] on div "Available Funds $190.01 USD Balance" at bounding box center [320, 225] width 478 height 86
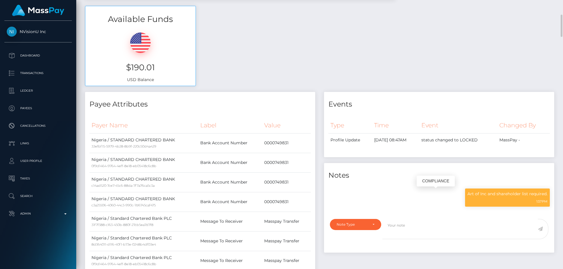
click at [485, 196] on p "Art of Inc and shareholder list required." at bounding box center [507, 194] width 80 height 6
copy div "Art of Inc and shareholder list required."
click at [442, 81] on div "Available Funds $190.01 USD Balance" at bounding box center [320, 49] width 478 height 86
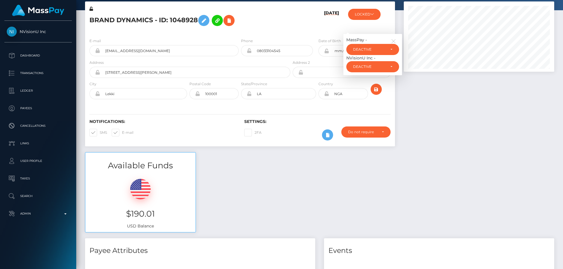
scroll to position [0, 0]
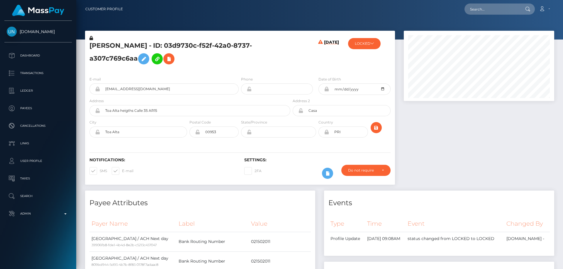
drag, startPoint x: 0, startPoint y: 0, endPoint x: 139, endPoint y: 43, distance: 145.9
click at [99, 46] on h5 "[PERSON_NAME] - ID: 03d9730c-f52f-42a0-8737-a307c769c6aa" at bounding box center [188, 54] width 198 height 26
click at [94, 48] on h5 "[PERSON_NAME] - ID: 03d9730c-f52f-42a0-8737-a307c769c6aa" at bounding box center [188, 54] width 198 height 26
drag, startPoint x: 139, startPoint y: 43, endPoint x: 149, endPoint y: 43, distance: 9.7
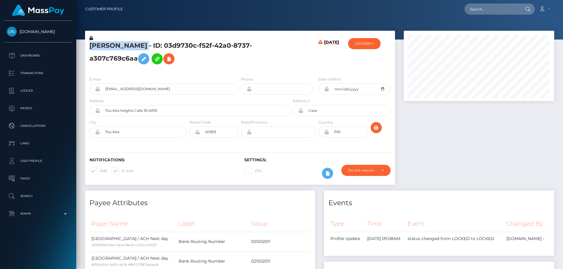
click at [149, 43] on h5 "[PERSON_NAME] - ID: 03d9730c-f52f-42a0-8737-a307c769c6aa" at bounding box center [188, 54] width 198 height 26
click at [125, 41] on h5 "[PERSON_NAME] - ID: 03d9730c-f52f-42a0-8737-a307c769c6aa" at bounding box center [188, 54] width 198 height 26
drag, startPoint x: 183, startPoint y: 46, endPoint x: 90, endPoint y: 45, distance: 93.0
click at [90, 45] on h5 "[PERSON_NAME] - ID: 03d9730c-f52f-42a0-8737-a307c769c6aa" at bounding box center [188, 54] width 198 height 26
copy h5 "MARIELA RIVERA MORALES"
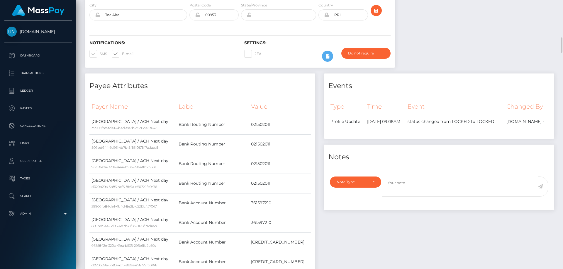
scroll to position [176, 0]
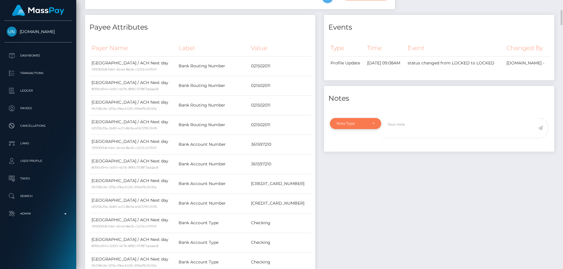
click at [371, 126] on div "Note Type" at bounding box center [356, 123] width 38 height 5
click at [354, 167] on span "Clear Compliance" at bounding box center [352, 164] width 31 height 5
select select "CLEAR_COMPLIANCE"
paste textarea "Transaction made according with the area of residence. NBCOU flag cleared."
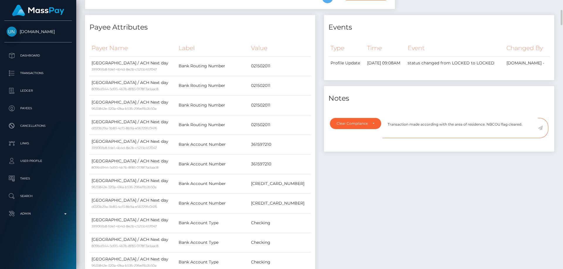
type textarea "Transaction made according with the area of residence. NBCOU flag cleared."
click at [539, 130] on icon at bounding box center [540, 128] width 5 height 5
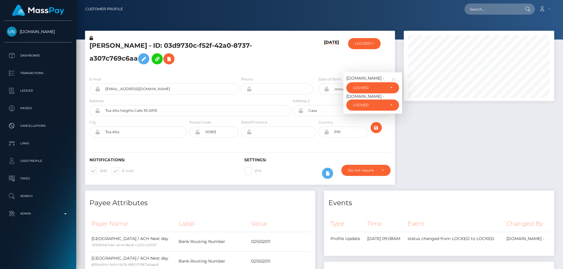
scroll to position [70, 151]
click at [378, 89] on div "LOCKED" at bounding box center [369, 88] width 33 height 5
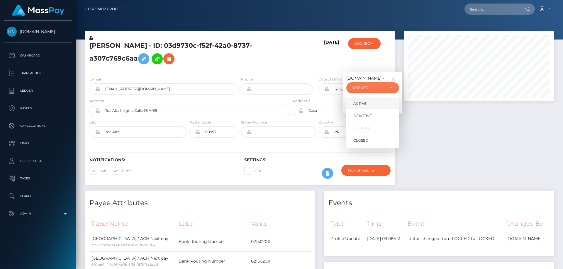
click at [374, 104] on link "ACTIVE" at bounding box center [372, 103] width 53 height 11
select select "ACTIVE"
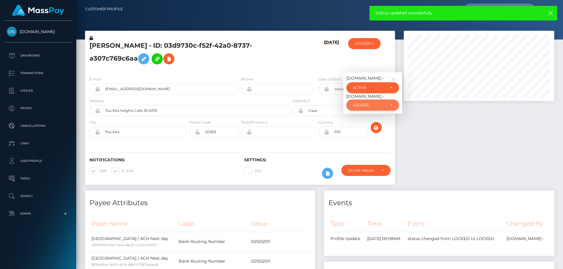
click at [386, 107] on div "LOCKED" at bounding box center [372, 105] width 39 height 5
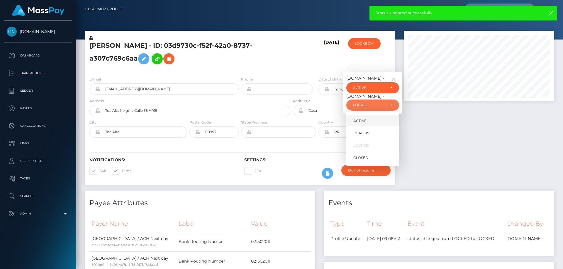
click at [381, 119] on link "ACTIVE" at bounding box center [372, 121] width 53 height 11
select select "ACTIVE"
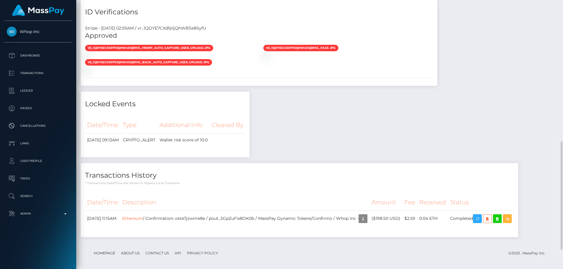
scroll to position [381, 0]
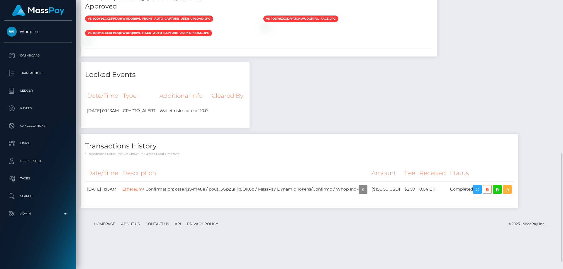
click at [309, 149] on div "Payee Attributes Payer Name Label Value Norway / Ethereum 63bbd5e2-afaf-40e7-b3…" at bounding box center [320, 7] width 478 height 413
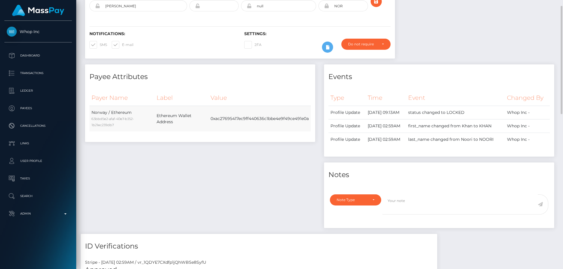
scroll to position [59, 0]
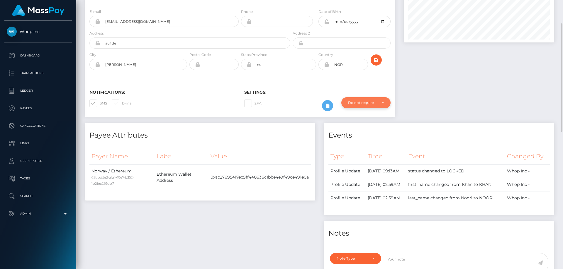
click at [377, 105] on div "Do not require" at bounding box center [362, 103] width 29 height 5
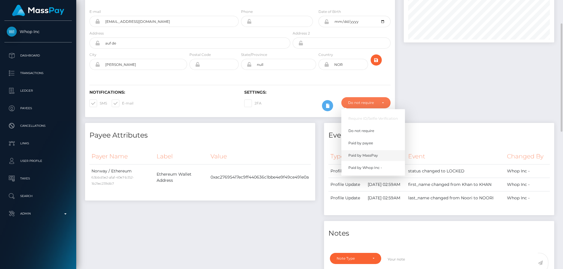
click at [379, 161] on link "Paid by MassPay" at bounding box center [373, 155] width 64 height 11
select select "2"
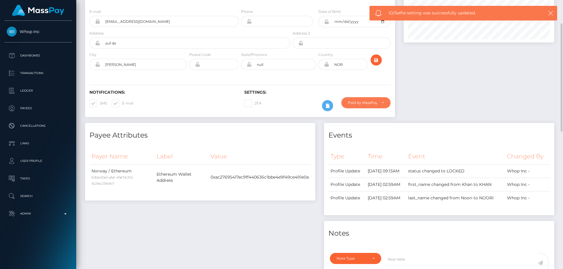
scroll to position [0, 0]
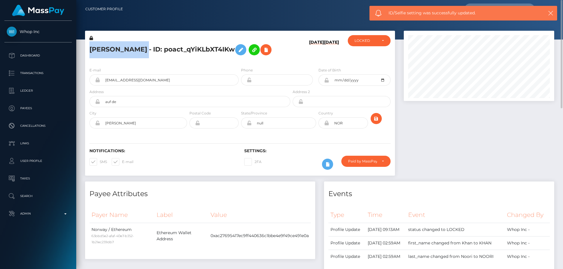
drag, startPoint x: 180, startPoint y: 50, endPoint x: 89, endPoint y: 50, distance: 91.2
click at [89, 50] on div "[PERSON_NAME] - ID: poact_qYiKLbXT4IKw" at bounding box center [188, 49] width 206 height 28
click at [140, 46] on h5 "[PERSON_NAME] - ID: poact_qYiKLbXT4IKw" at bounding box center [188, 49] width 198 height 17
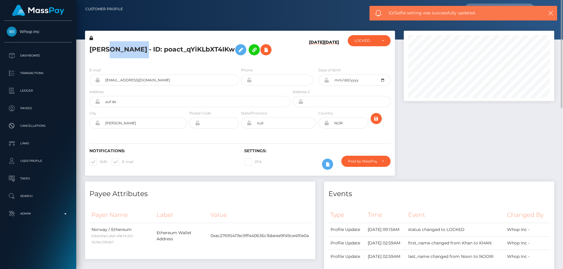
drag, startPoint x: 140, startPoint y: 46, endPoint x: 138, endPoint y: 52, distance: 6.5
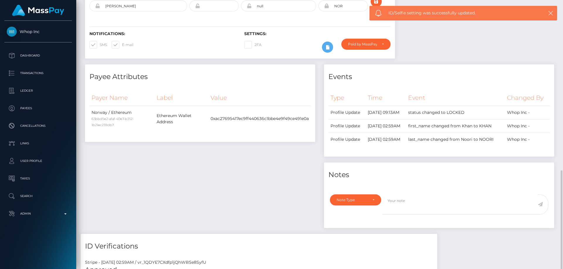
scroll to position [235, 0]
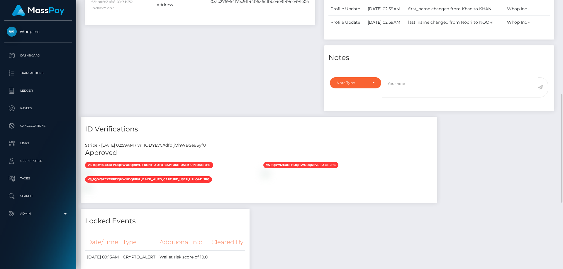
drag, startPoint x: 406, startPoint y: 193, endPoint x: 397, endPoint y: 188, distance: 10.9
click at [405, 192] on div "Stripe - [DATE] 02:59AM / vr_1QDYE7CXdfp1jQhWBSe8SyfU Approved vs_1QDY9ZCXdfp1j…" at bounding box center [259, 170] width 357 height 65
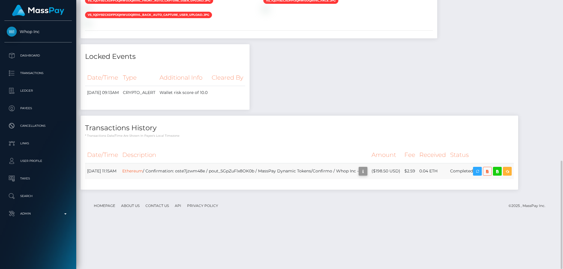
scroll to position [70, 151]
click at [367, 175] on icon "button" at bounding box center [362, 171] width 7 height 7
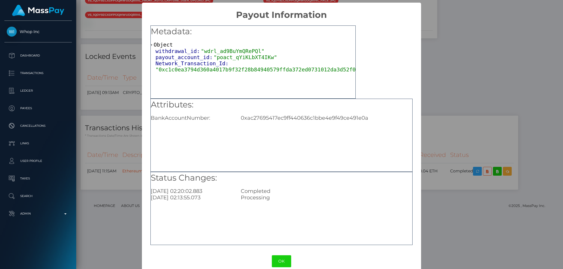
click at [273, 118] on div "0xac27695417ec9ff440636c1bbe4e9f49ce491e0a" at bounding box center [326, 118] width 180 height 6
copy div "0xac27695417ec9ff440636c1bbe4e9f49ce491e0a"
click at [487, 116] on div "× Payout Information Metadata: Object withdrawal_id: "wdrl_ad9BuYmQRePQl" payou…" at bounding box center [281, 134] width 563 height 269
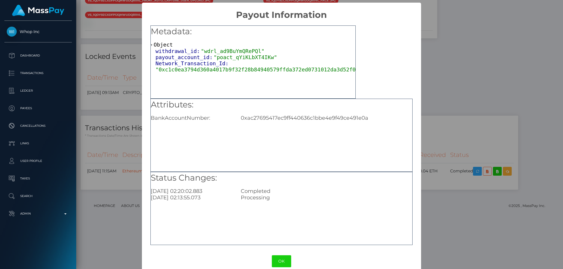
drag, startPoint x: 520, startPoint y: 89, endPoint x: 518, endPoint y: 87, distance: 3.6
click at [519, 89] on div "× Payout Information Metadata: Object withdrawal_id: "wdrl_ad9BuYmQRePQl" payou…" at bounding box center [281, 134] width 563 height 269
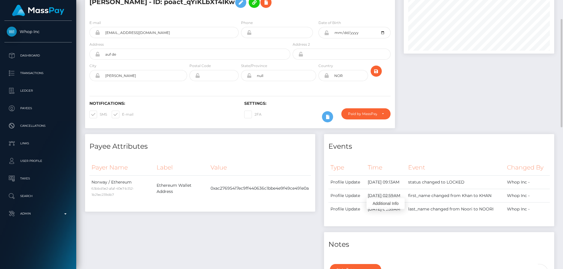
scroll to position [0, 0]
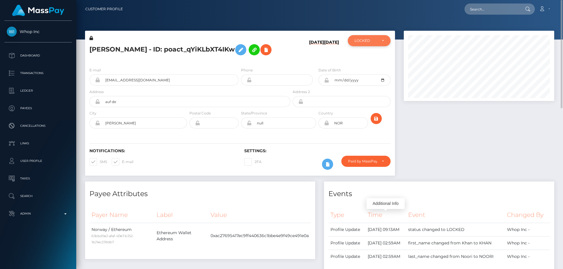
click at [368, 41] on div "LOCKED" at bounding box center [365, 40] width 23 height 5
click at [370, 70] on span "DEACTIVE" at bounding box center [364, 68] width 18 height 5
select select "DEACTIVE"
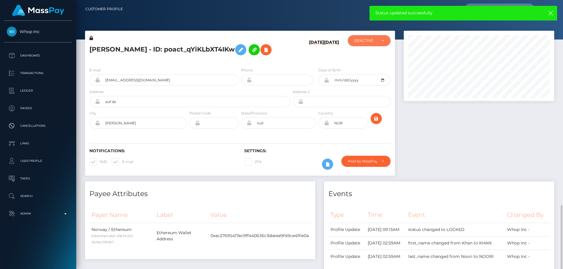
scroll to position [147, 0]
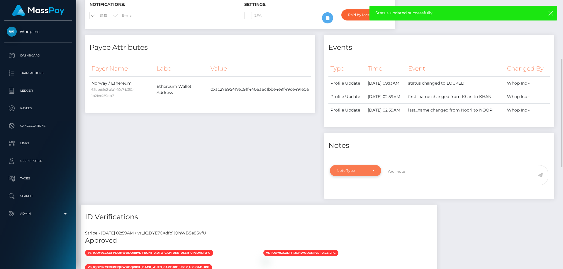
click at [359, 177] on div "Note Type" at bounding box center [355, 170] width 51 height 11
click at [367, 138] on link "Compliance" at bounding box center [355, 132] width 51 height 11
select select "COMPLIANCE"
click at [408, 186] on textarea at bounding box center [459, 175] width 155 height 20
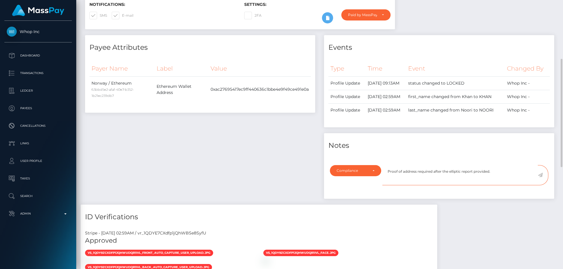
type textarea "Proof of address required after the elliptic report provided."
click at [539, 178] on icon at bounding box center [540, 175] width 5 height 5
drag, startPoint x: 195, startPoint y: 204, endPoint x: 195, endPoint y: 220, distance: 15.5
click at [195, 205] on div "Payee Attributes Payer Name Label Value Norway / Ethereum 63bbd5e2-afaf-40e7-b3…" at bounding box center [200, 120] width 239 height 170
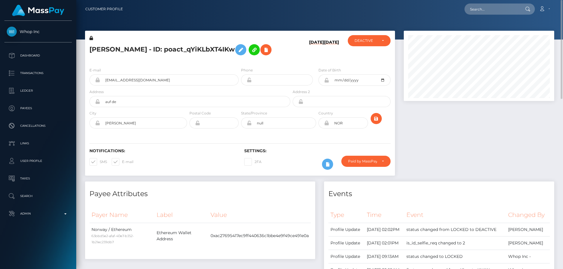
click at [206, 58] on h5 "[PERSON_NAME] - ID: poact_qYiKLbXT4IKw" at bounding box center [188, 49] width 198 height 17
click at [198, 63] on div "[PERSON_NAME] - ID: poact_qYiKLbXT4IKw" at bounding box center [188, 49] width 206 height 28
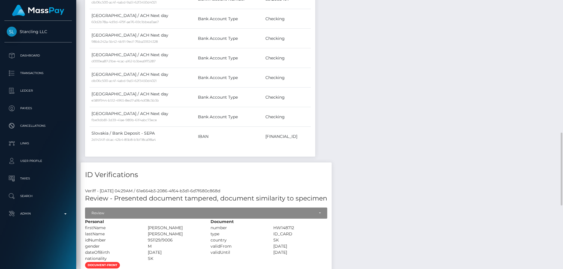
scroll to position [498, 0]
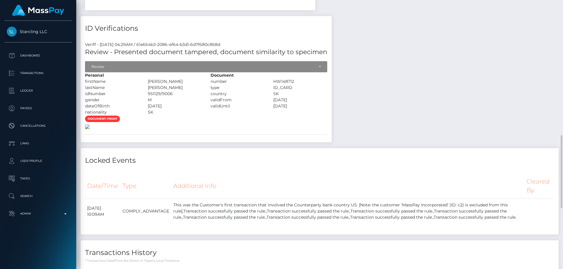
click at [90, 129] on img at bounding box center [87, 127] width 5 height 5
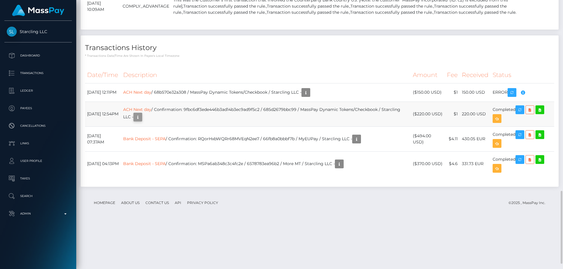
scroll to position [70, 151]
click at [141, 121] on icon "button" at bounding box center [137, 117] width 7 height 7
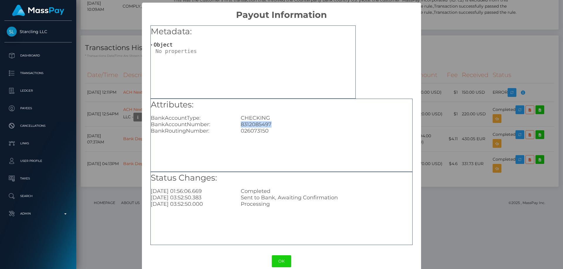
drag, startPoint x: 274, startPoint y: 122, endPoint x: 238, endPoint y: 125, distance: 36.2
click at [238, 125] on div "8312085497" at bounding box center [326, 124] width 180 height 6
copy div "8312085497"
click at [499, 91] on div "× Payout Information Metadata: Object Attributes: BankAccountType: CHECKING Ban…" at bounding box center [281, 134] width 563 height 269
click at [470, 112] on div "× Payout Information Metadata: Object Attributes: BankAccountType: CHECKING Ban…" at bounding box center [281, 134] width 563 height 269
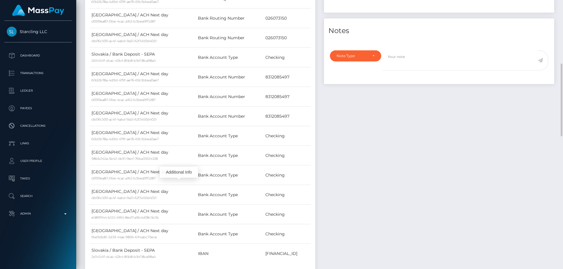
scroll to position [147, 0]
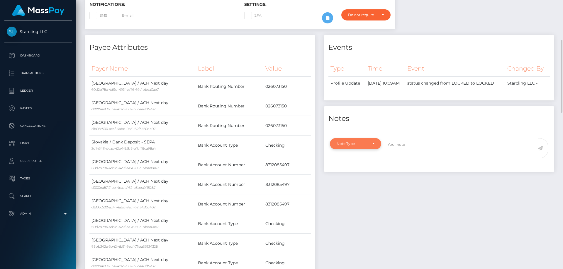
click at [364, 146] on div "Note Type" at bounding box center [352, 144] width 31 height 5
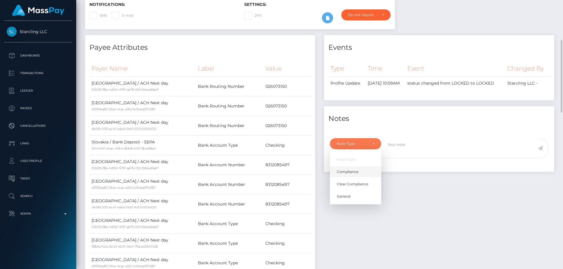
click at [364, 177] on link "Compliance" at bounding box center [355, 172] width 51 height 11
select select "COMPLIANCE"
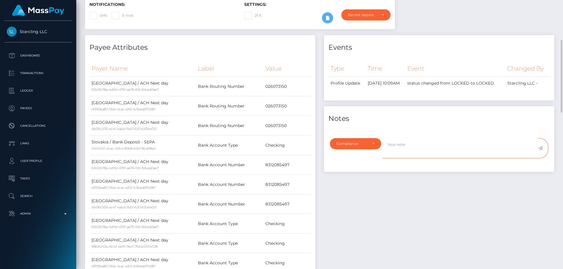
click at [403, 159] on textarea at bounding box center [459, 148] width 155 height 20
paste textarea "8312085497"
type textarea "Bank statement for the account: 8312085497 required."
click at [542, 151] on icon at bounding box center [540, 148] width 5 height 5
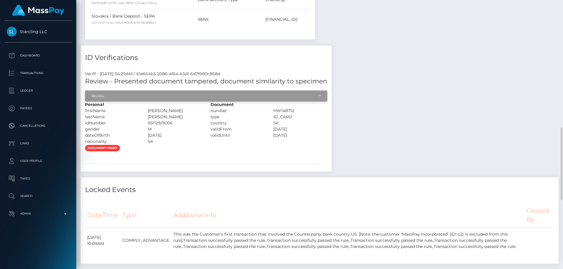
scroll to position [293132, 293052]
click at [186, 94] on div "Review" at bounding box center [202, 96] width 223 height 5
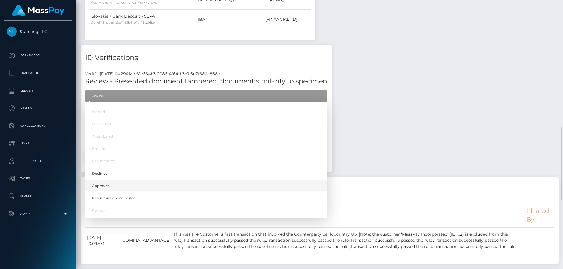
click at [101, 185] on span "Approved" at bounding box center [101, 186] width 18 height 5
select select "Approved"
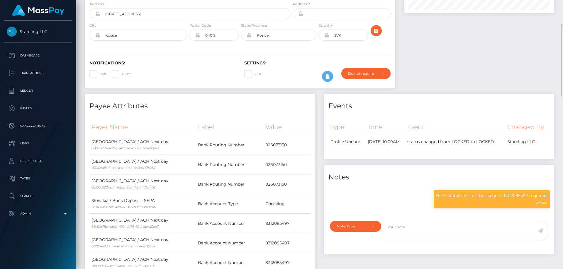
scroll to position [0, 0]
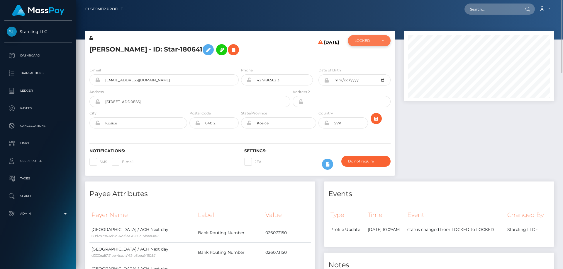
click at [372, 40] on div "LOCKED" at bounding box center [365, 40] width 23 height 5
click at [371, 69] on span "DEACTIVE" at bounding box center [364, 68] width 18 height 5
select select "DEACTIVE"
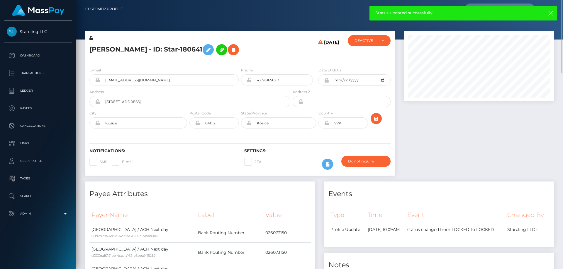
click at [136, 48] on h5 "Erik Pichler - ID: Star-180641" at bounding box center [188, 49] width 198 height 17
copy h5 "Erik Pichler - ID: Star-180641"
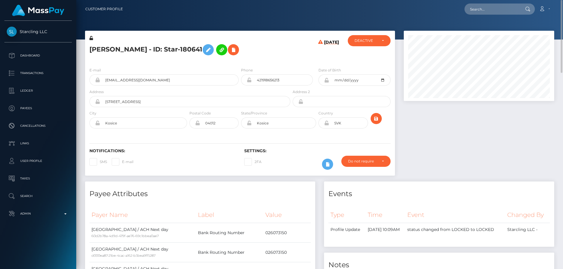
click at [440, 147] on div at bounding box center [478, 106] width 159 height 151
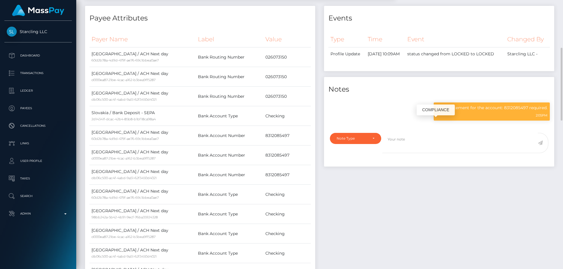
click at [478, 111] on p "Bank statement for the account: 8312085497 required." at bounding box center [491, 108] width 111 height 6
copy div "Bank statement for the account: 8312085497 required."
click at [382, 228] on div "Events Type Time Event Changed By" at bounding box center [439, 172] width 239 height 333
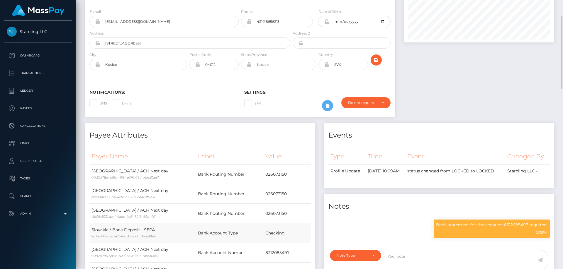
scroll to position [0, 0]
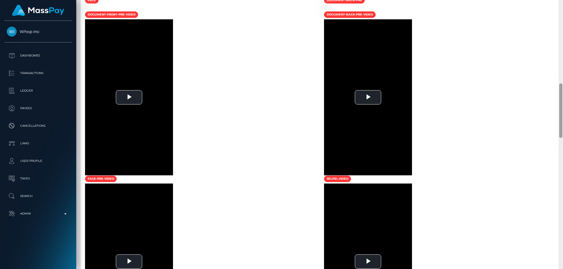
scroll to position [396, 0]
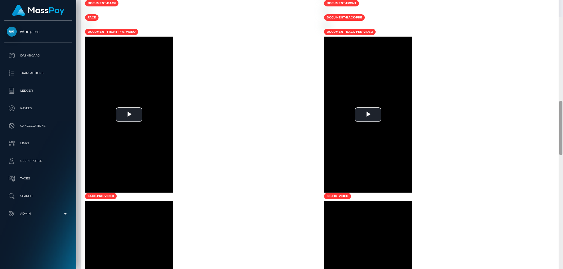
drag, startPoint x: 558, startPoint y: 100, endPoint x: 563, endPoint y: 103, distance: 5.5
click at [563, 103] on div at bounding box center [561, 151] width 4 height 269
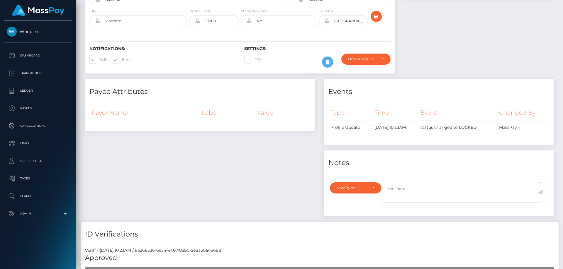
scroll to position [0, 0]
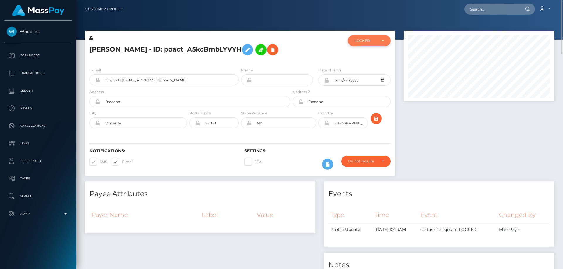
click at [358, 42] on div "LOCKED" at bounding box center [365, 40] width 23 height 5
click at [364, 66] on span "DEACTIVE" at bounding box center [364, 68] width 18 height 5
select select "DEACTIVE"
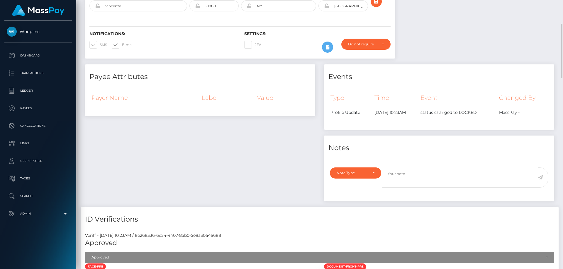
scroll to position [0, 0]
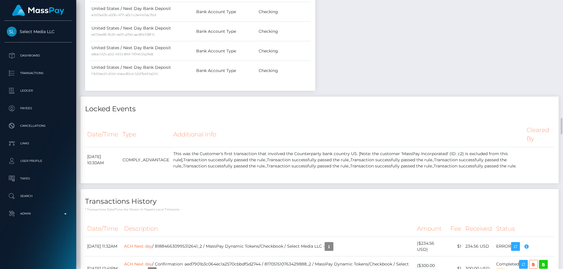
scroll to position [968, 0]
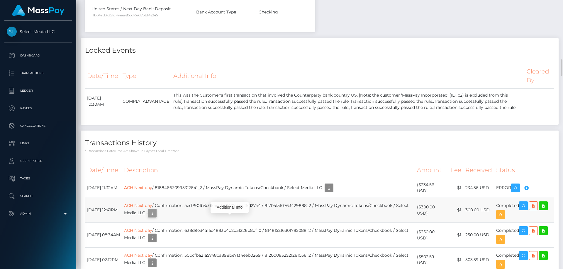
click at [156, 217] on icon "button" at bounding box center [152, 213] width 7 height 7
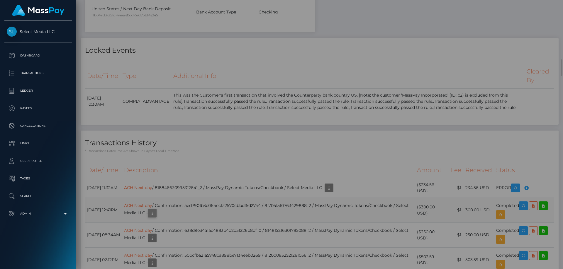
scroll to position [70, 151]
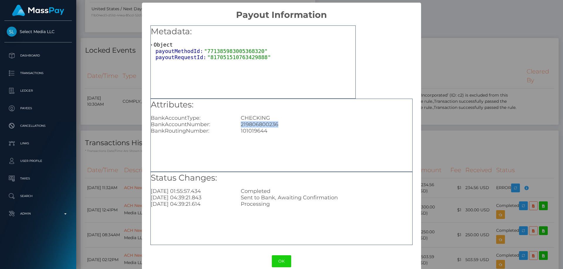
drag, startPoint x: 279, startPoint y: 126, endPoint x: 238, endPoint y: 124, distance: 41.4
click at [238, 124] on div "219806800236" at bounding box center [326, 124] width 180 height 6
copy div "219806800236"
click at [477, 123] on div "× Payout Information Metadata: Object payoutMethodId: "771385983005368320" payo…" at bounding box center [281, 134] width 563 height 269
click at [478, 123] on div "× Payout Information Metadata: Object payoutMethodId: "771385983005368320" payo…" at bounding box center [281, 134] width 563 height 269
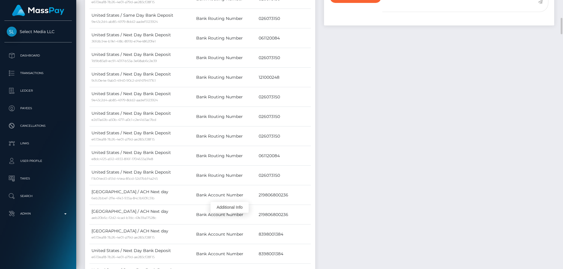
scroll to position [176, 0]
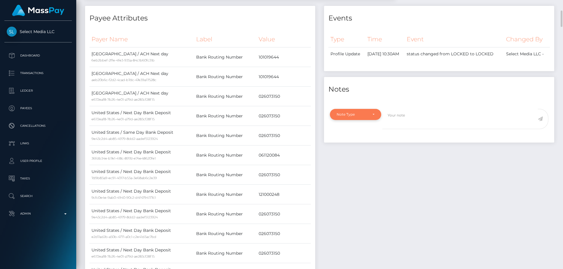
click at [352, 117] on div "Note Type" at bounding box center [352, 114] width 31 height 5
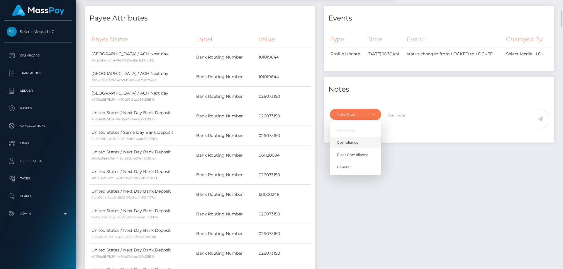
click at [359, 148] on link "Compliance" at bounding box center [355, 142] width 51 height 11
select select "COMPLIANCE"
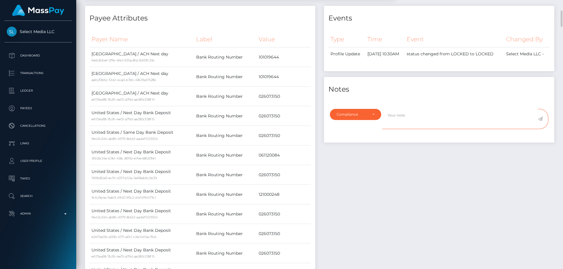
click at [419, 121] on textarea at bounding box center [459, 119] width 155 height 20
paste textarea "219806800236"
type textarea "Bank statement for the account: 219806800236 required."
click at [541, 121] on icon at bounding box center [540, 119] width 5 height 5
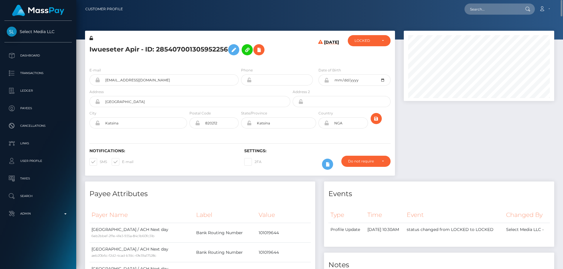
click at [366, 29] on div at bounding box center [319, 20] width 487 height 40
click at [365, 41] on div "LOCKED" at bounding box center [365, 40] width 23 height 5
click at [367, 43] on div "LOCKED" at bounding box center [365, 40] width 23 height 5
click at [379, 44] on div "LOCKED" at bounding box center [369, 40] width 43 height 11
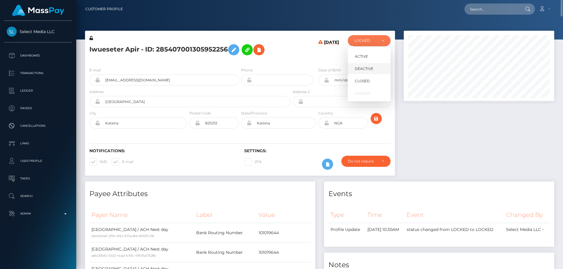
click at [369, 69] on span "DEACTIVE" at bounding box center [364, 68] width 18 height 5
select select "DEACTIVE"
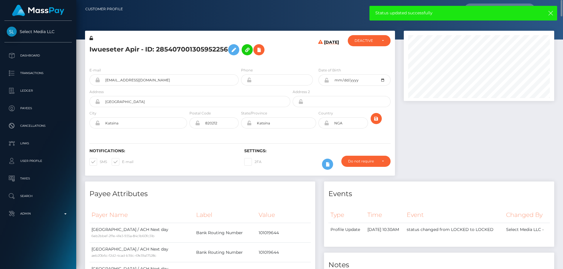
click at [156, 50] on h5 "Iwueseter Apir - ID: 285407001305952256" at bounding box center [188, 49] width 198 height 17
copy h5 "Iwueseter Apir - ID: 285407001305952256"
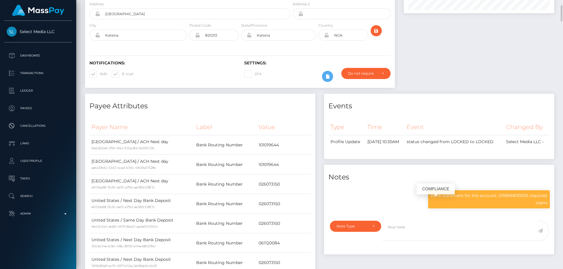
click at [455, 199] on p "Bank statement for the account: 219806800236 required." at bounding box center [488, 196] width 117 height 6
copy div "Bank statement for the account: 219806800236 required."
click at [430, 248] on div at bounding box center [467, 234] width 170 height 27
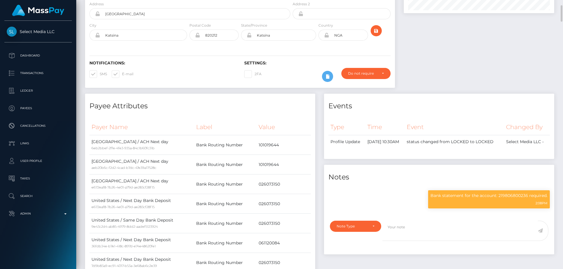
scroll to position [0, 0]
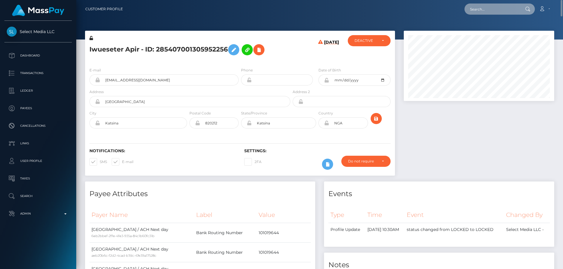
paste input "[EMAIL_ADDRESS][DOMAIN_NAME]"
type input "[EMAIL_ADDRESS][DOMAIN_NAME]"
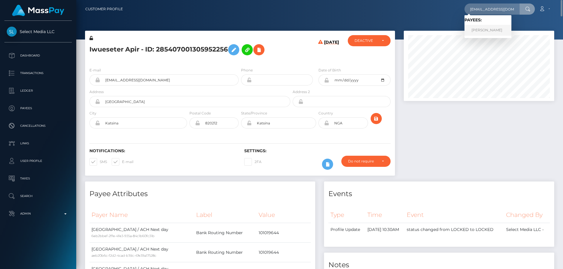
click at [498, 28] on link "[PERSON_NAME]" at bounding box center [487, 30] width 47 height 11
click at [448, 114] on div at bounding box center [478, 106] width 159 height 151
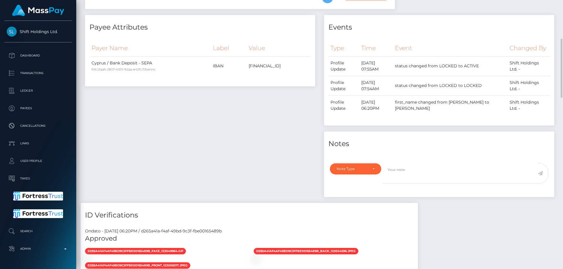
scroll to position [59, 0]
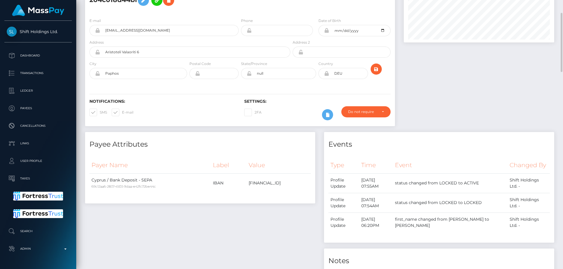
click at [326, 74] on icon at bounding box center [326, 73] width 5 height 5
drag, startPoint x: 343, startPoint y: 73, endPoint x: 312, endPoint y: 81, distance: 32.4
click at [312, 81] on div "City Paphos Postal Code" at bounding box center [240, 71] width 310 height 21
type input "CYP"
click at [375, 67] on icon "submit" at bounding box center [376, 69] width 7 height 7
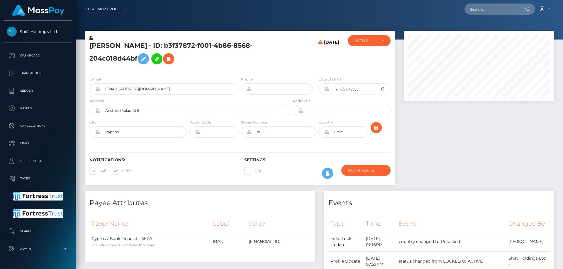
scroll to position [70, 151]
click at [327, 133] on icon at bounding box center [326, 132] width 5 height 5
drag, startPoint x: 205, startPoint y: 45, endPoint x: 99, endPoint y: 41, distance: 105.9
click at [99, 41] on div "SEBASTIAN PATRICK POEHLMANN - ID: b3f37872-f001-4b86-8568-204c018d44bf" at bounding box center [188, 53] width 206 height 37
copy div "SEBASTIAN PATRICK POEHLMANN"
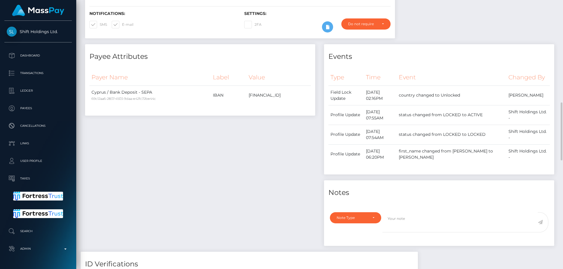
scroll to position [205, 0]
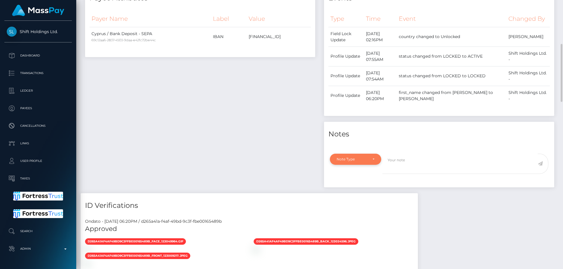
drag, startPoint x: 351, startPoint y: 167, endPoint x: 353, endPoint y: 180, distance: 13.0
click at [351, 162] on div "Note Type" at bounding box center [352, 159] width 31 height 5
click at [365, 203] on span "Clear Compliance" at bounding box center [352, 199] width 31 height 5
select select "CLEAR_COMPLIANCE"
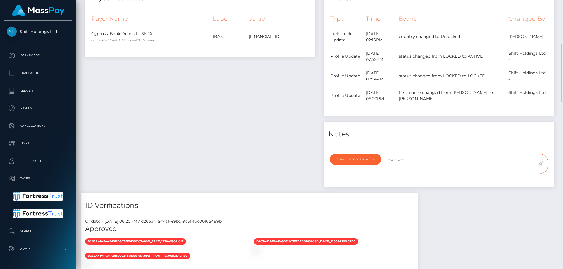
paste textarea "Transaction made according with the area of residence. NBCOU flag cleared."
drag, startPoint x: 525, startPoint y: 169, endPoint x: 384, endPoint y: 176, distance: 141.5
click at [384, 174] on textarea "Transaction made according with the area of residence. NBCOU flag cleared." at bounding box center [459, 164] width 155 height 20
type textarea "T"
type textarea "Country code was changed as per address. NBCOU flag cleared."
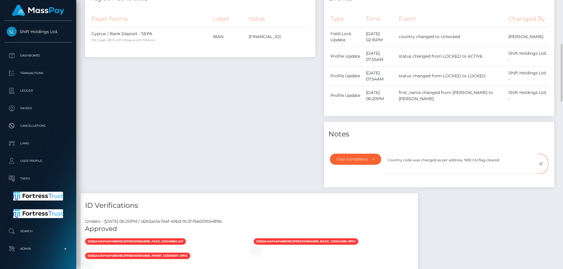
click at [540, 166] on icon at bounding box center [540, 164] width 5 height 5
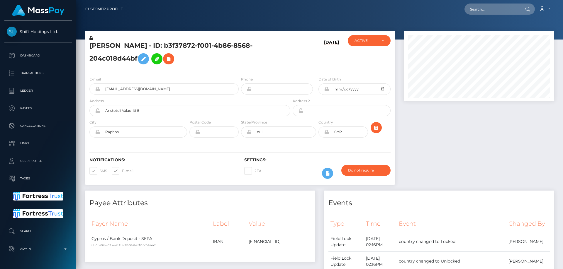
scroll to position [70, 151]
click at [453, 158] on div at bounding box center [478, 111] width 159 height 160
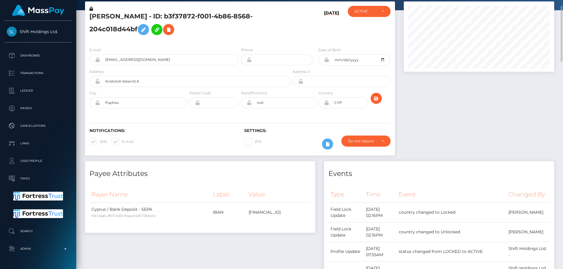
click at [133, 32] on h5 "[PERSON_NAME] - ID: b3f37872-f001-4b86-8568-204c018d44bf" at bounding box center [188, 25] width 198 height 26
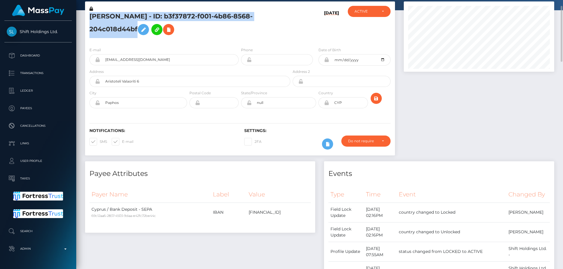
click at [134, 32] on h5 "[PERSON_NAME] - ID: b3f37872-f001-4b86-8568-204c018d44bf" at bounding box center [188, 25] width 198 height 26
copy h5 "[PERSON_NAME] - ID: b3f37872-f001-4b86-8568-204c018d44bf"
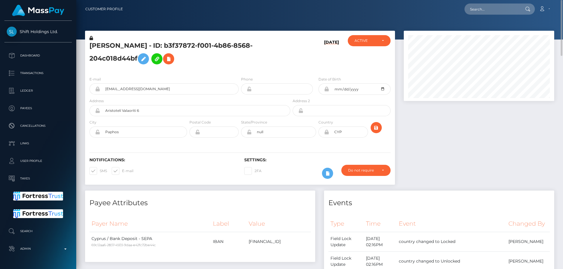
click at [491, 143] on div at bounding box center [478, 111] width 159 height 160
